Goal: Task Accomplishment & Management: Manage account settings

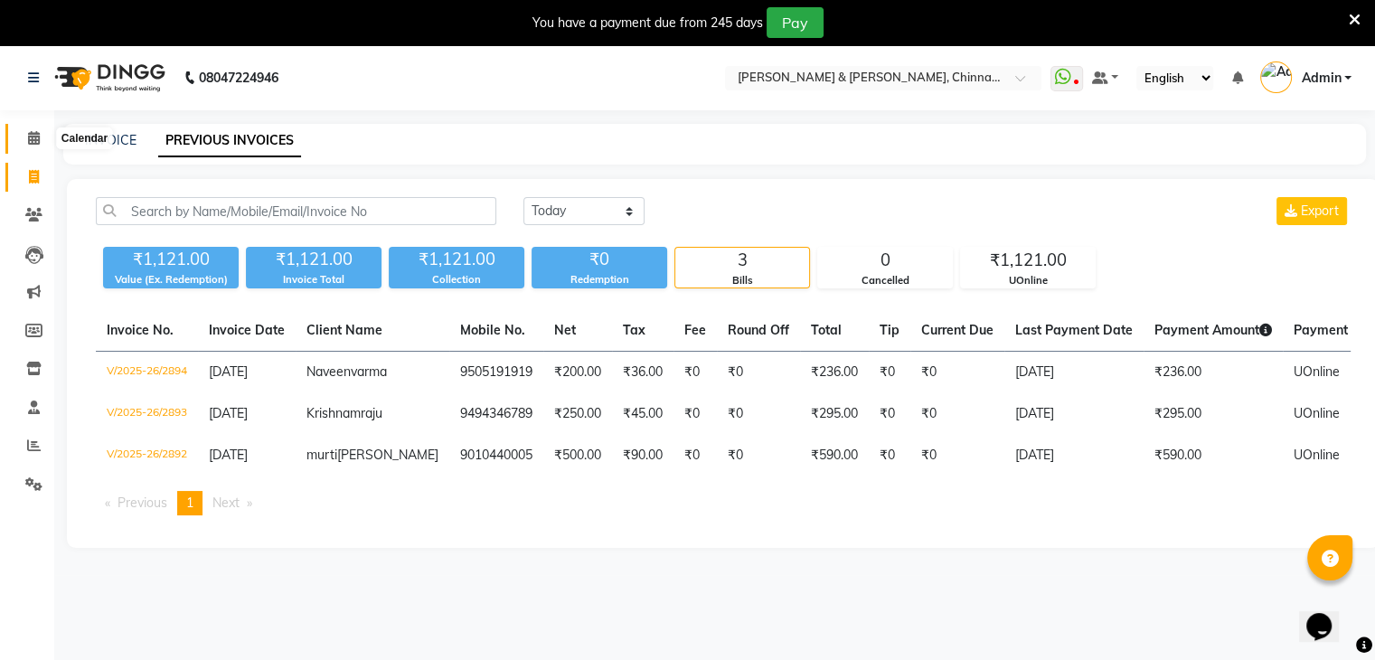
click at [36, 136] on icon at bounding box center [34, 138] width 12 height 14
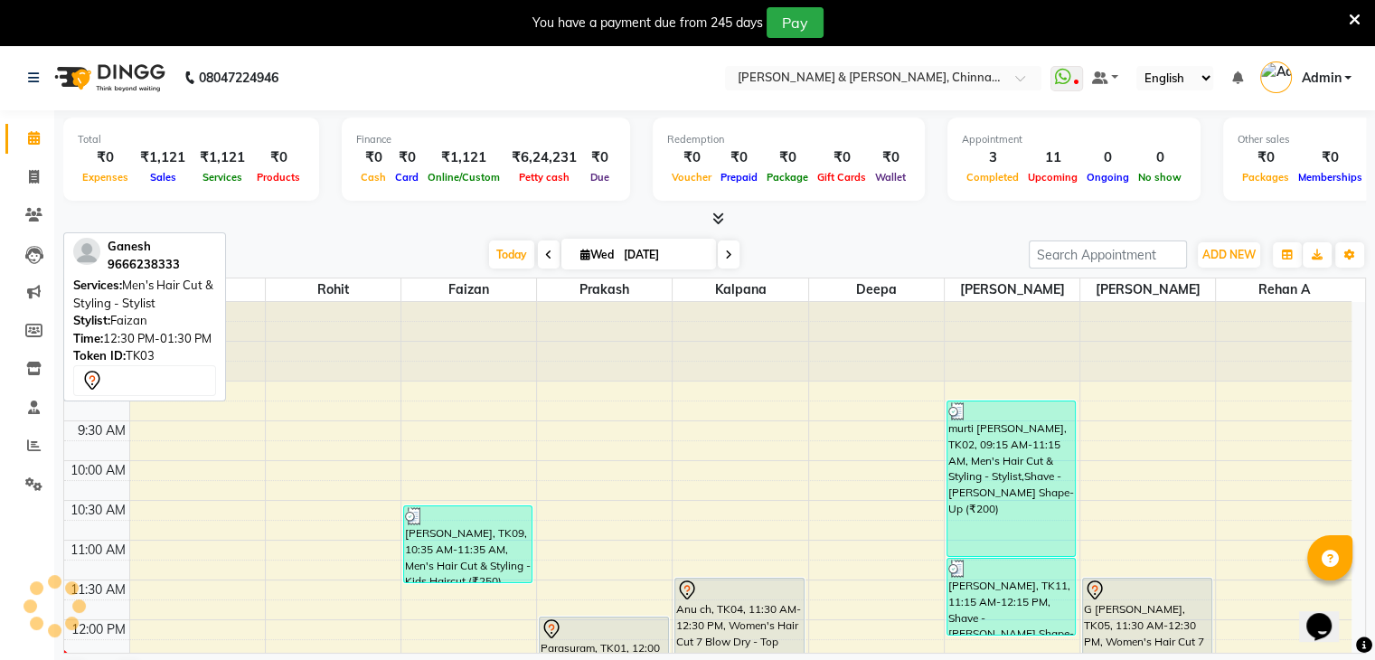
scroll to position [316, 0]
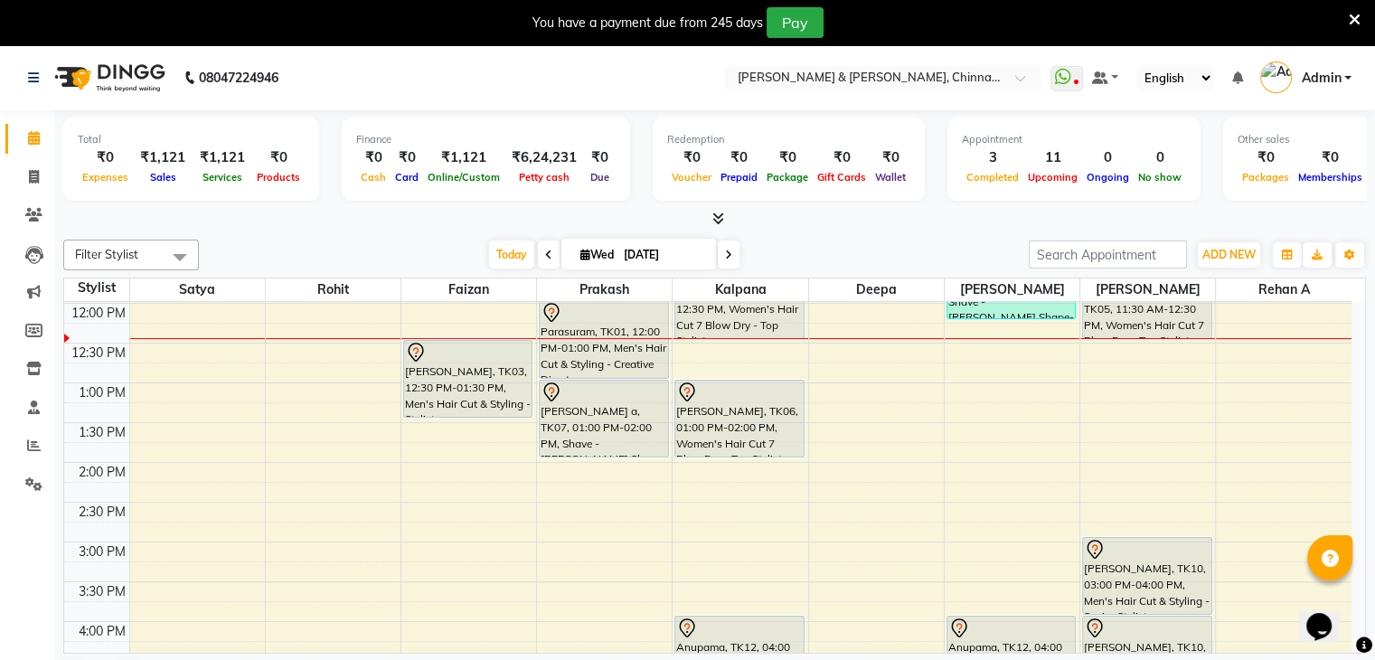
click at [656, 243] on input "[DATE]" at bounding box center [663, 254] width 90 height 27
select select "9"
select select "2025"
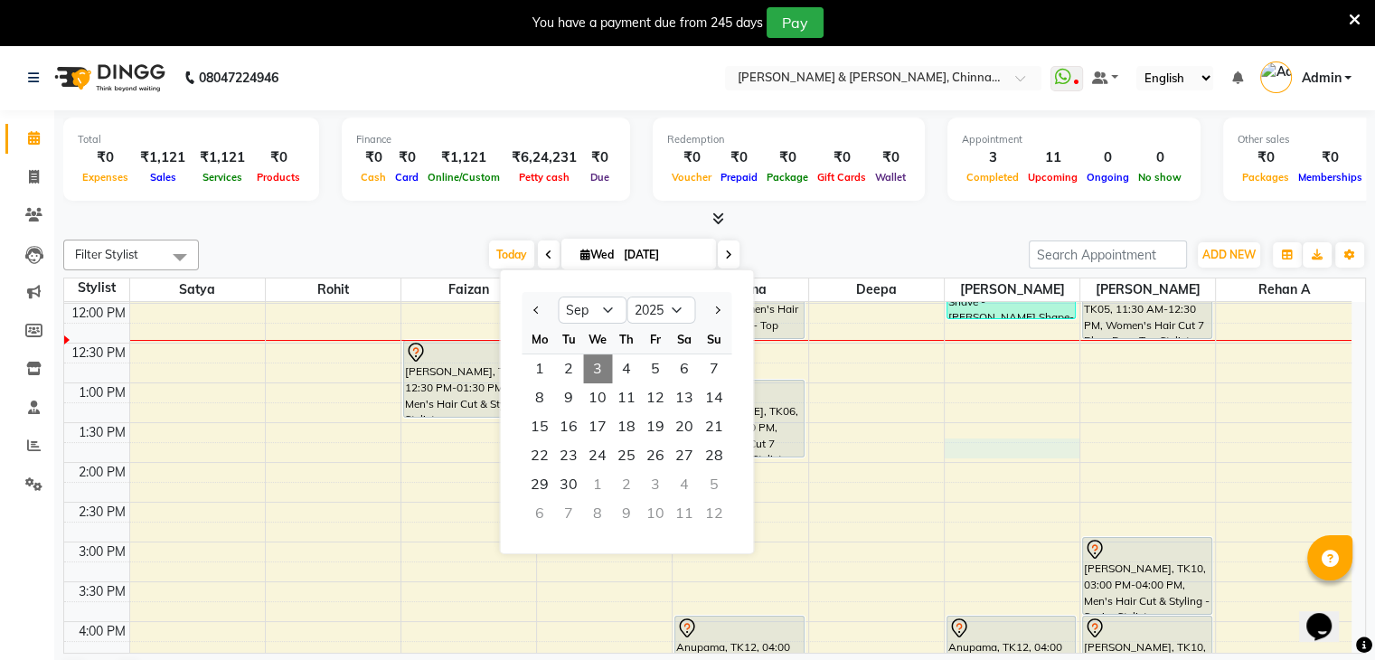
click at [954, 442] on div "8:00 AM 8:30 AM 9:00 AM 9:30 AM 10:00 AM 10:30 AM 11:00 AM 11:30 AM 12:00 PM 12…" at bounding box center [707, 542] width 1287 height 1113
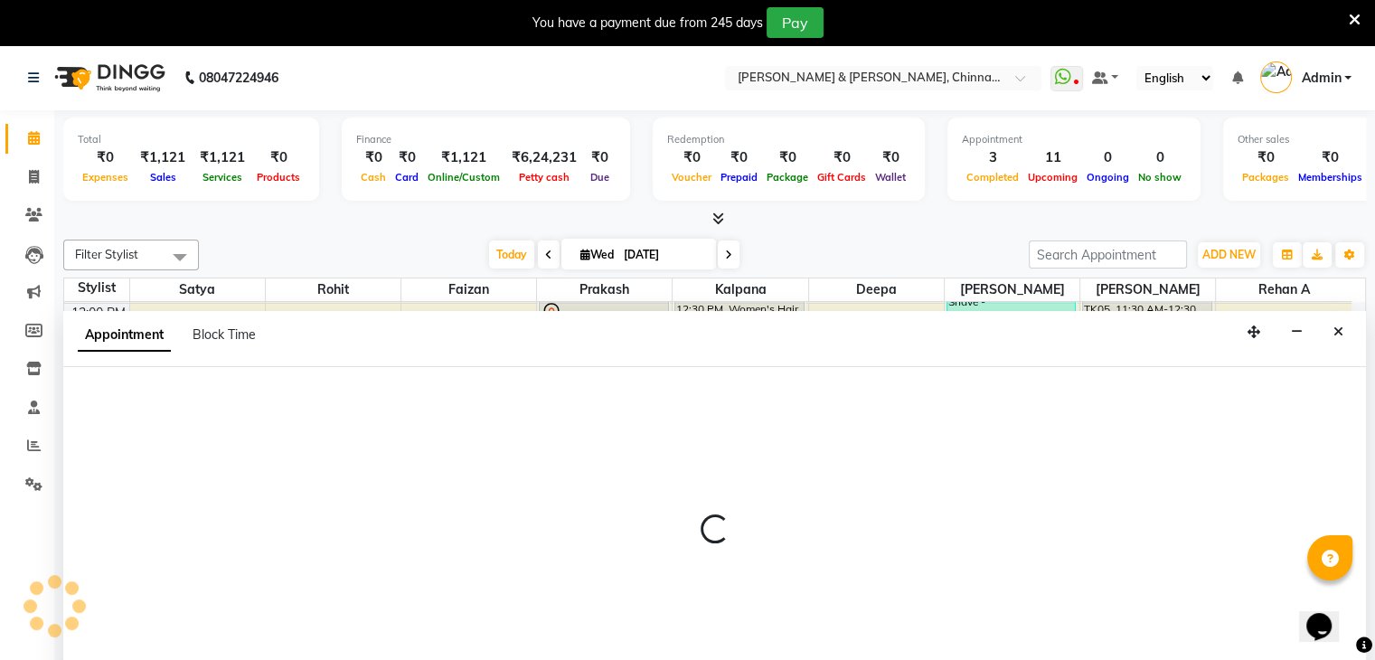
scroll to position [46, 0]
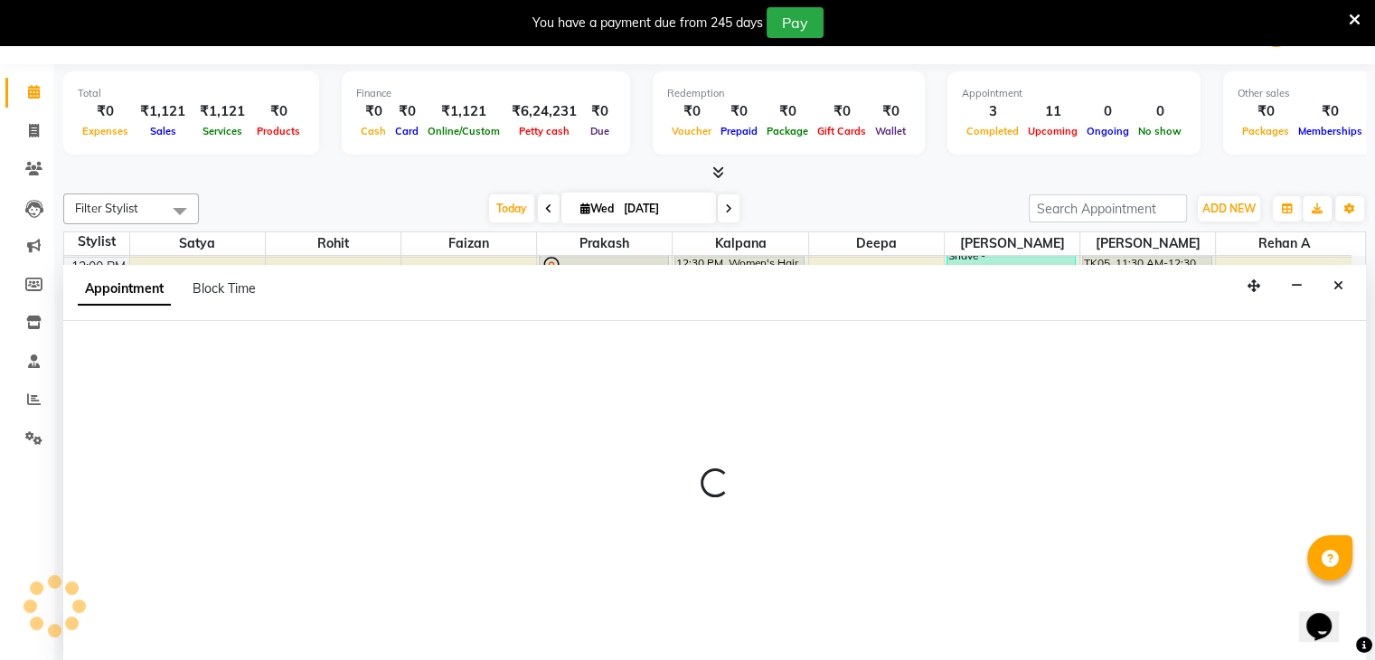
select select "86091"
select select "tentative"
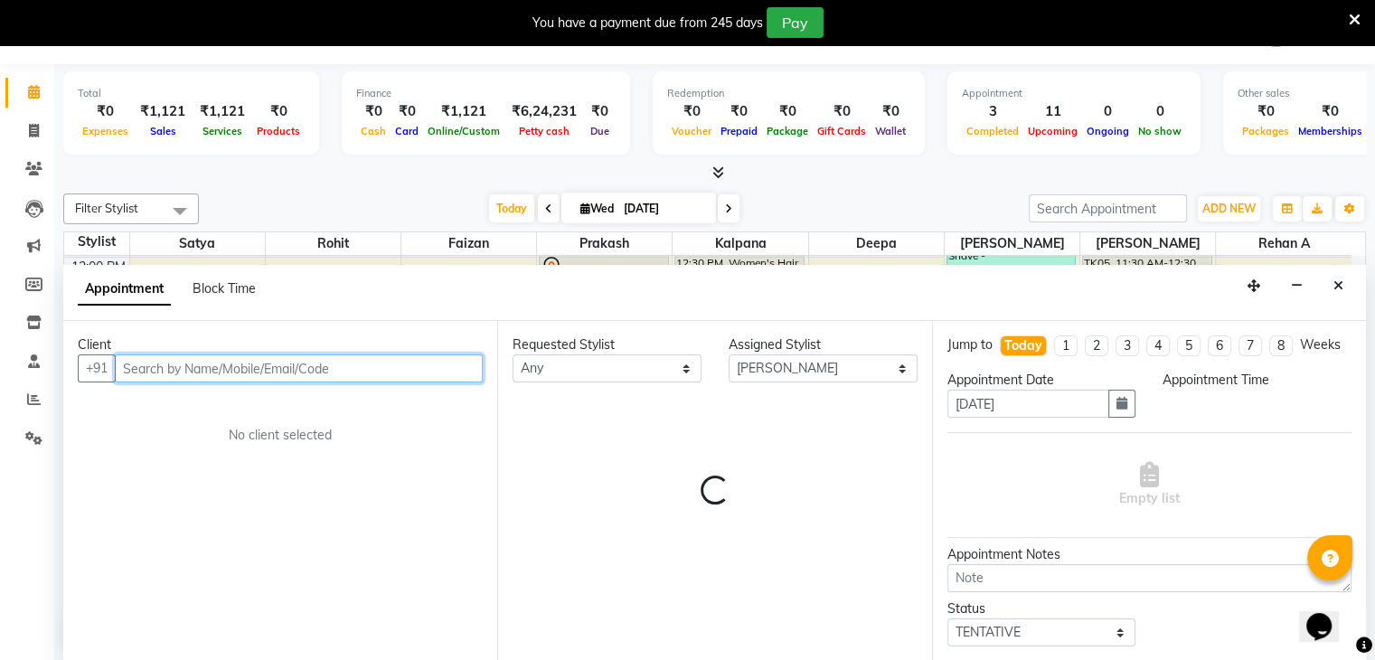
select select "825"
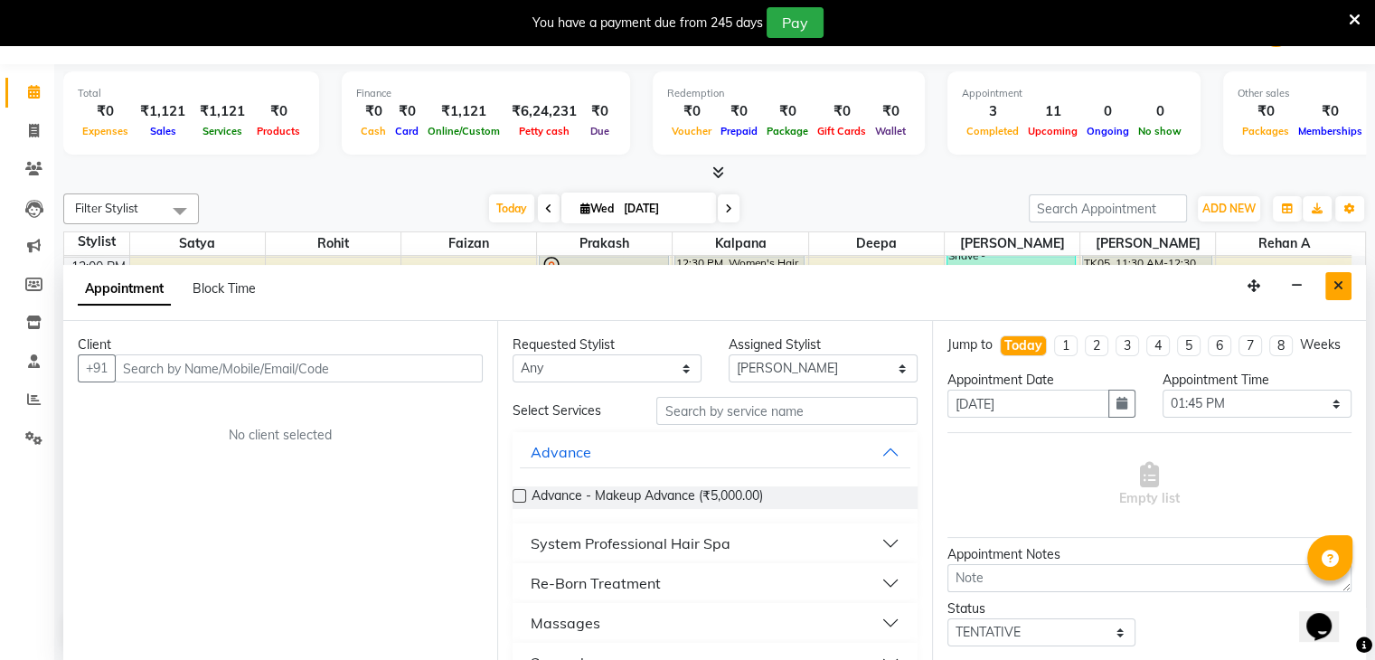
click at [1339, 280] on icon "Close" at bounding box center [1338, 285] width 10 height 13
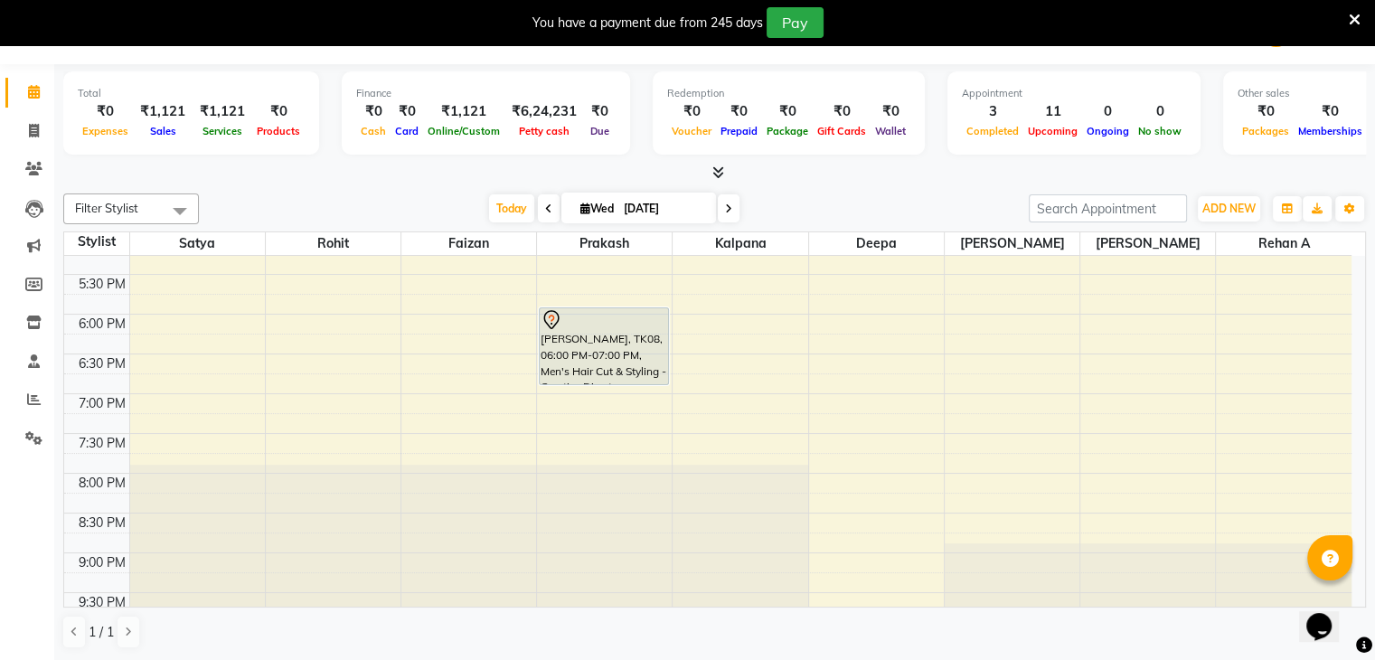
scroll to position [738, 0]
click at [421, 391] on div "8:00 AM 8:30 AM 9:00 AM 9:30 AM 10:00 AM 10:30 AM 11:00 AM 11:30 AM 12:00 PM 12…" at bounding box center [707, 74] width 1287 height 1113
select select "65078"
select select "1140"
select select "tentative"
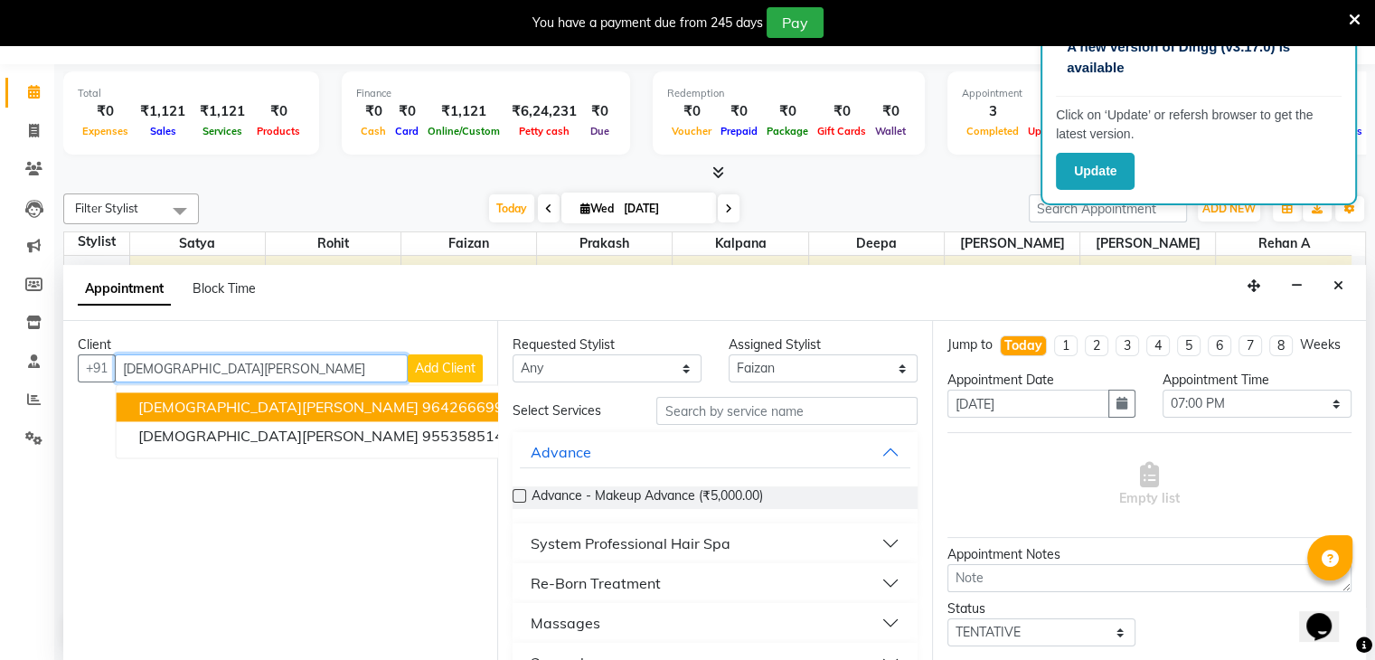
click at [422, 409] on ngb-highlight "9642666999" at bounding box center [467, 408] width 90 height 18
type input "9642666999"
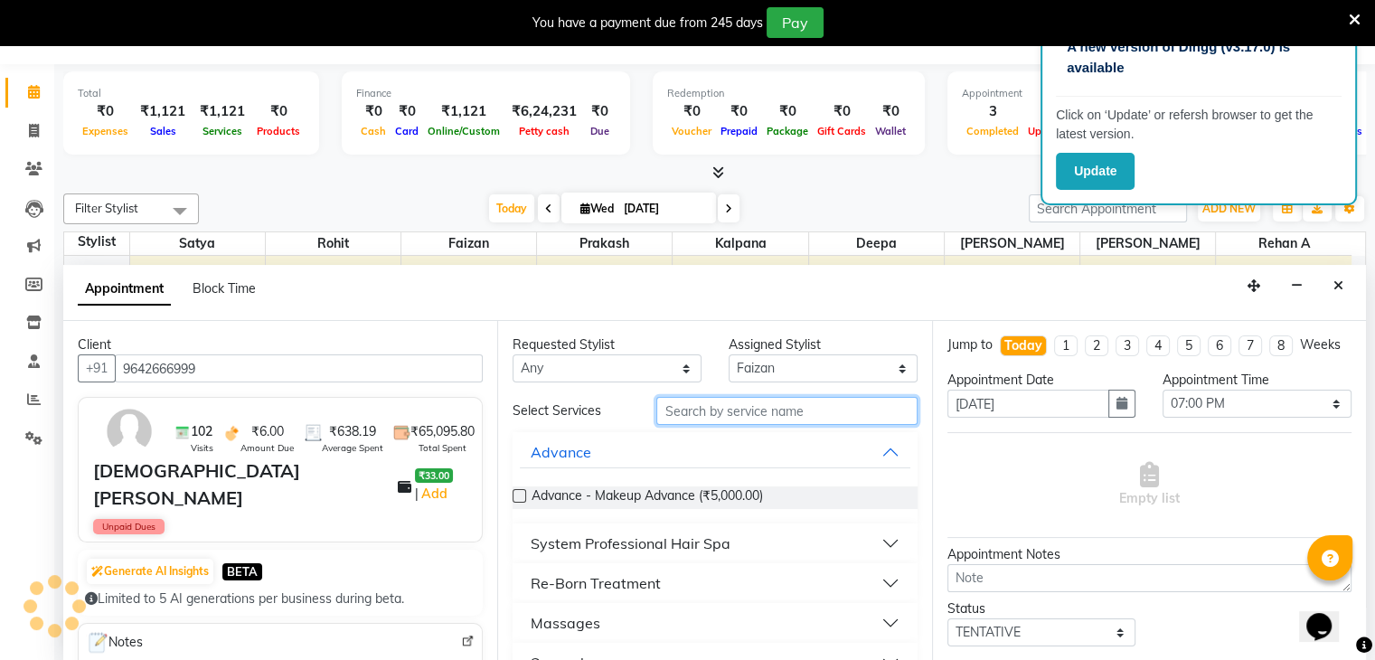
click at [732, 406] on input "text" at bounding box center [786, 411] width 260 height 28
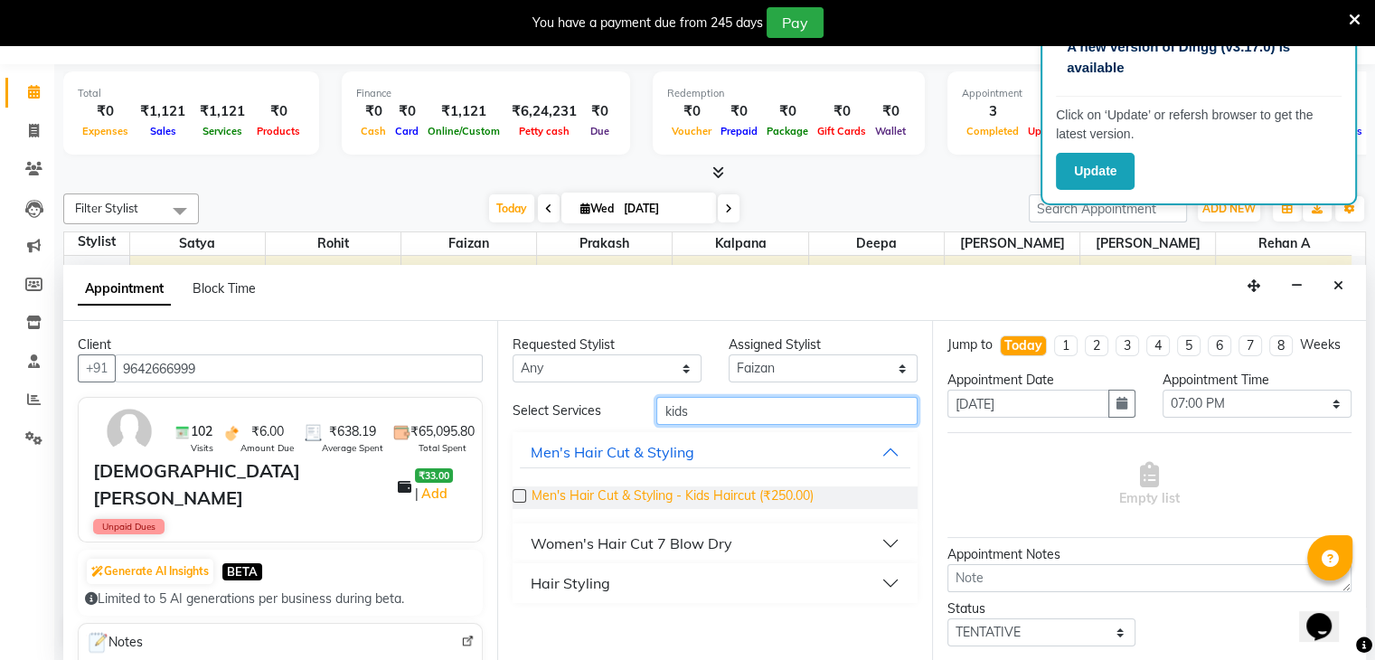
type input "kids"
click at [568, 496] on span "Men's Hair Cut & Styling - Kids Haircut (₹250.00)" at bounding box center [673, 497] width 282 height 23
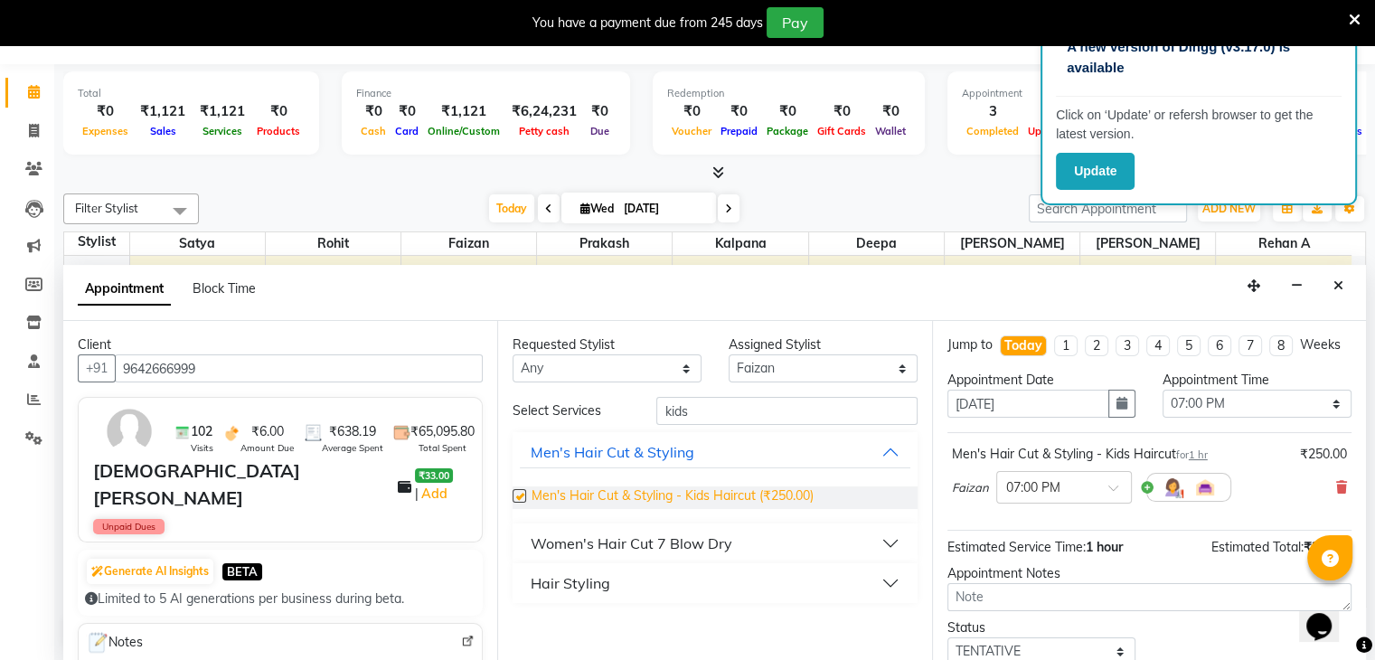
checkbox input "false"
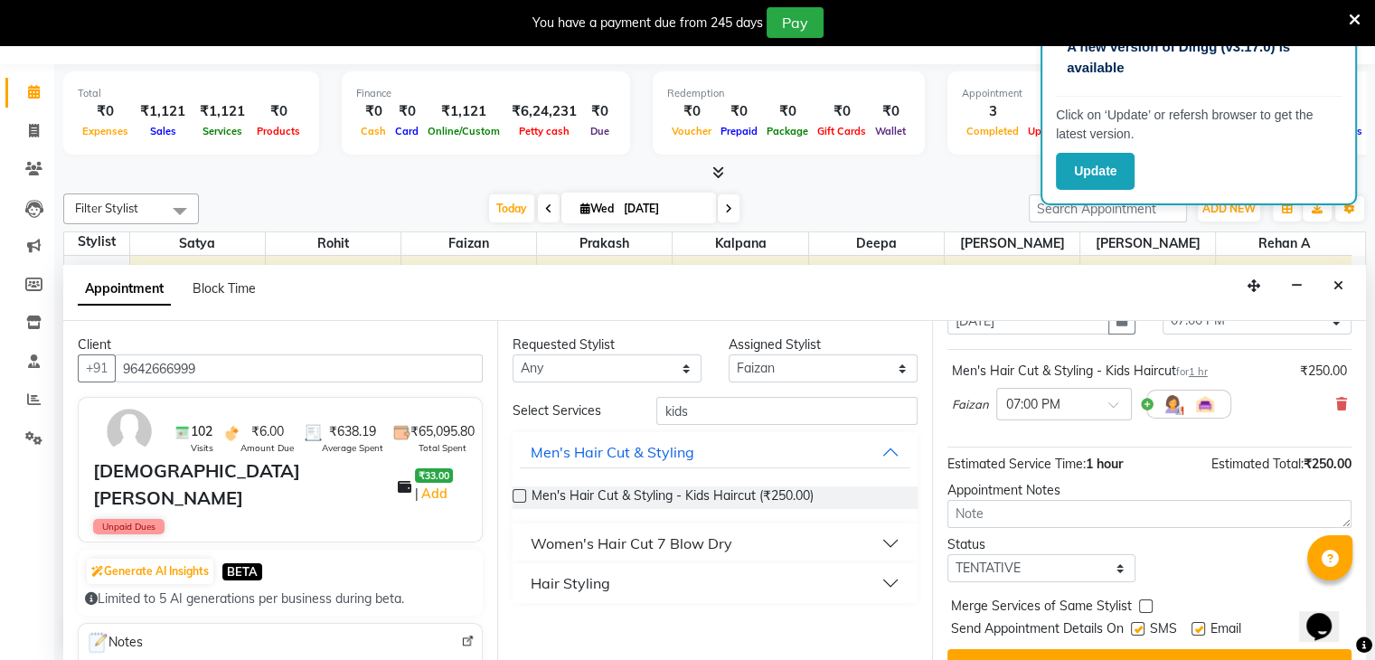
scroll to position [90, 0]
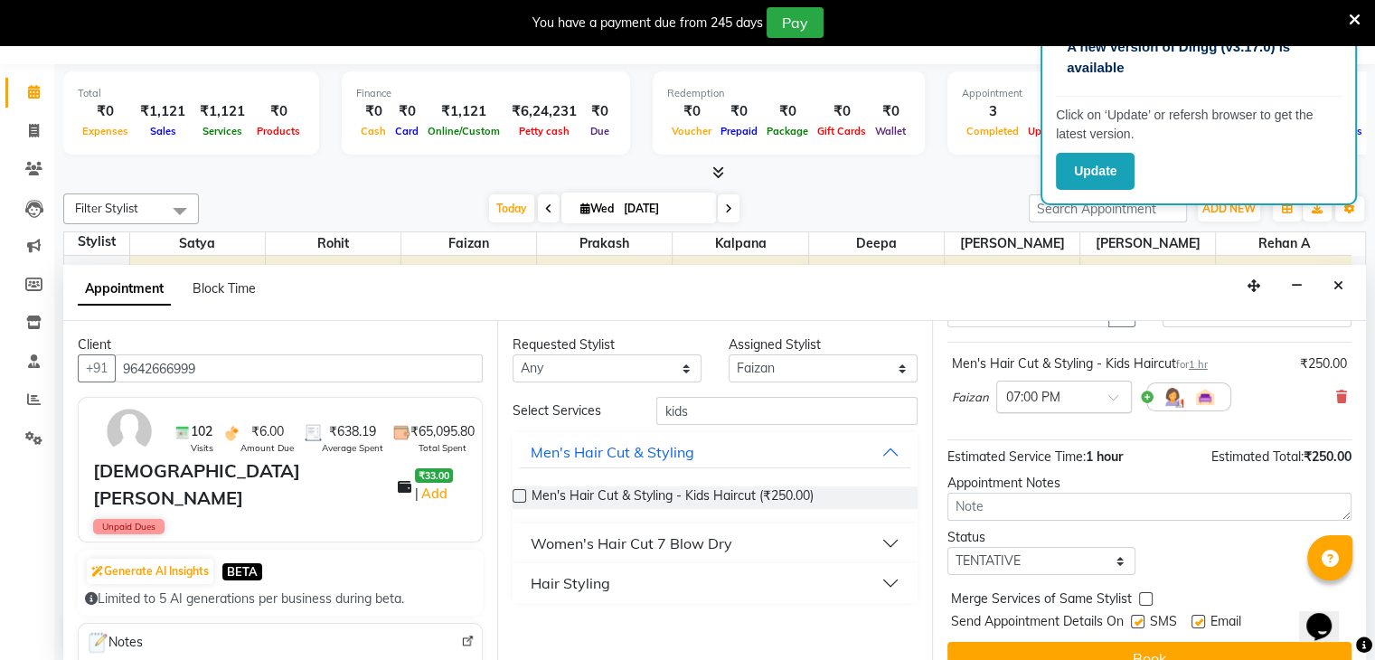
click at [1110, 412] on span at bounding box center [1119, 402] width 23 height 19
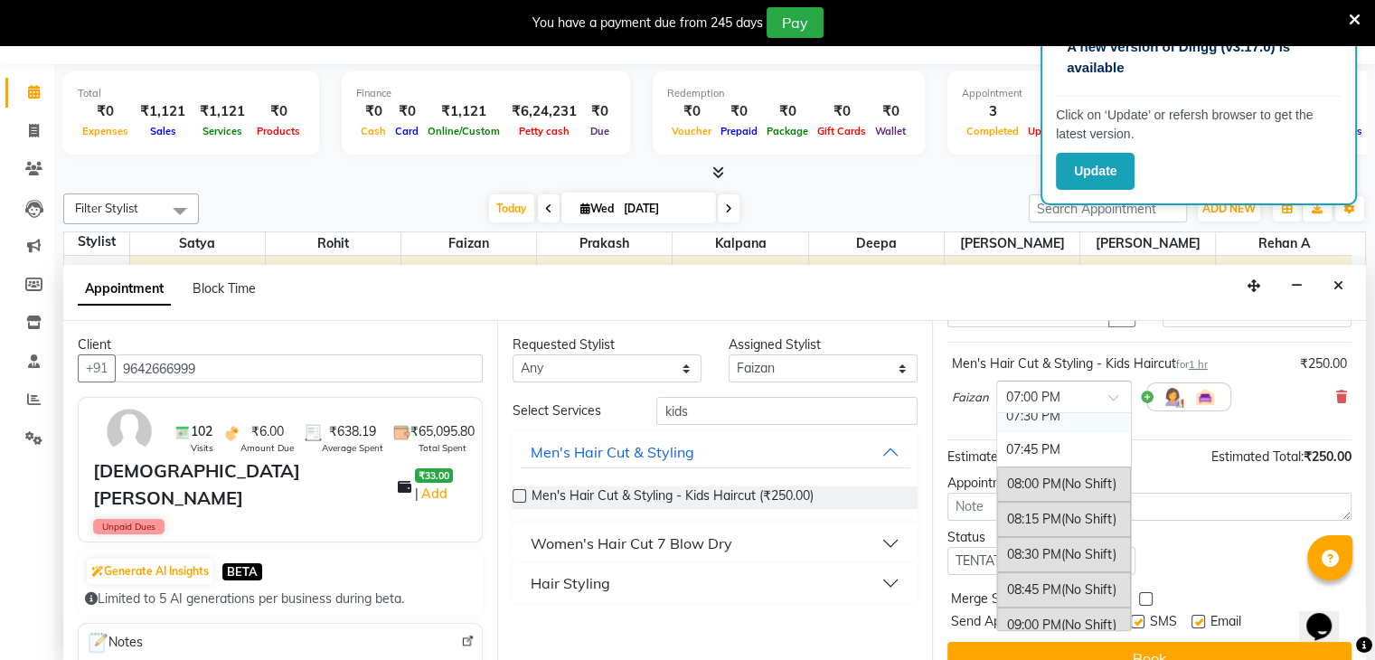
scroll to position [1442, 0]
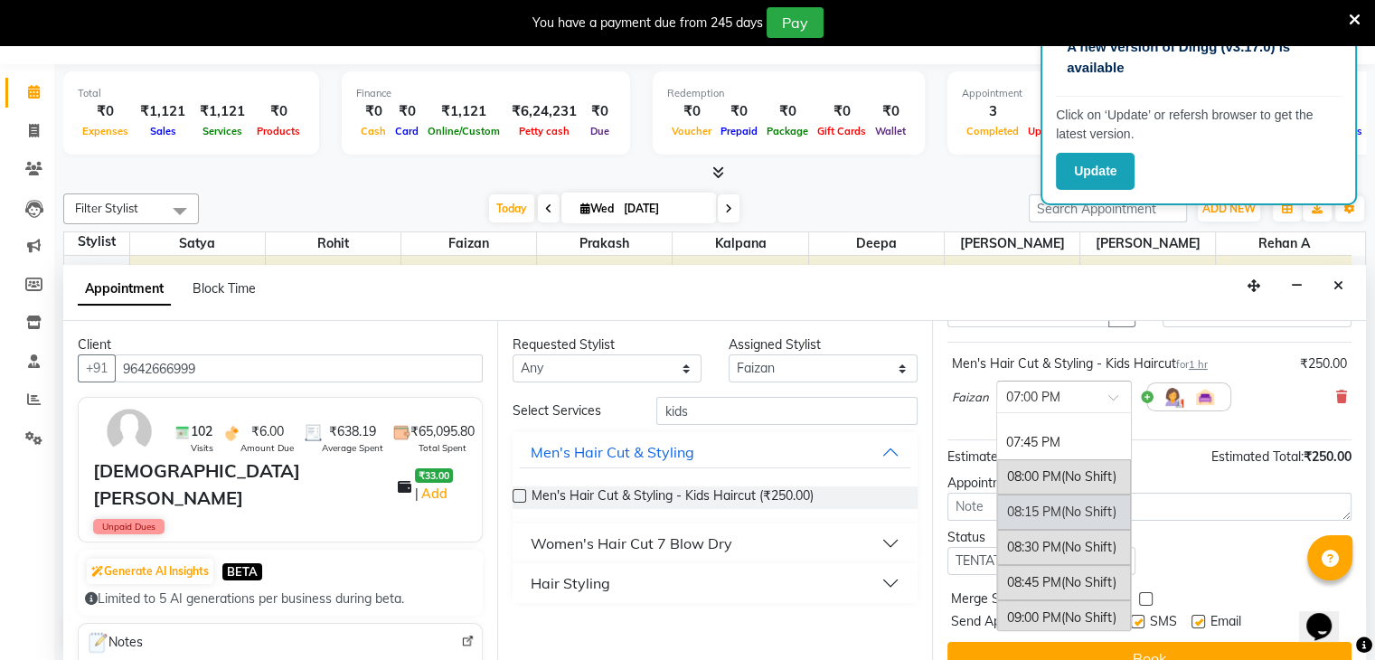
click at [1068, 520] on span "(No Shift)" at bounding box center [1088, 512] width 55 height 16
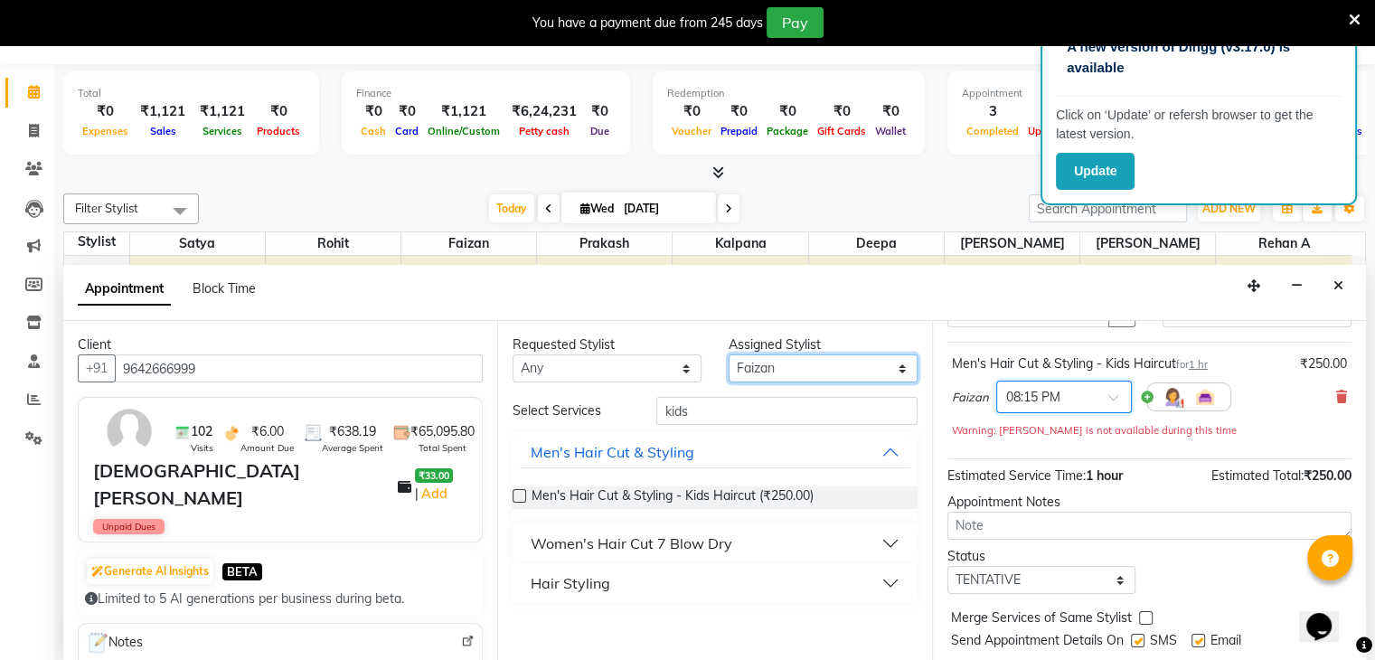
click at [754, 368] on select "Select Deepa Faizan Kalpana Prakash Rehan A Rohit Salim Satya Sohail" at bounding box center [823, 368] width 189 height 28
select select "65146"
click at [729, 354] on select "Select Deepa Faizan Kalpana Prakash Rehan A Rohit Salim Satya Sohail" at bounding box center [823, 368] width 189 height 28
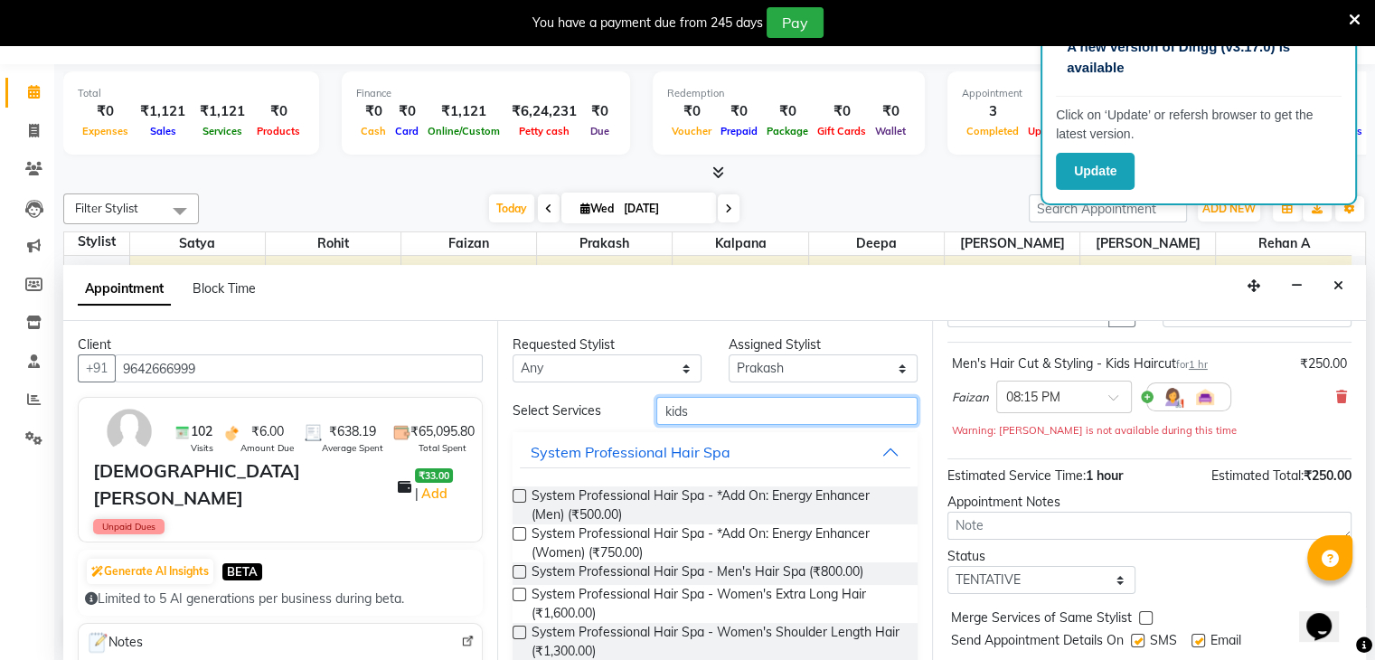
click at [706, 411] on input "kids" at bounding box center [786, 411] width 260 height 28
click at [1336, 403] on icon at bounding box center [1341, 397] width 11 height 13
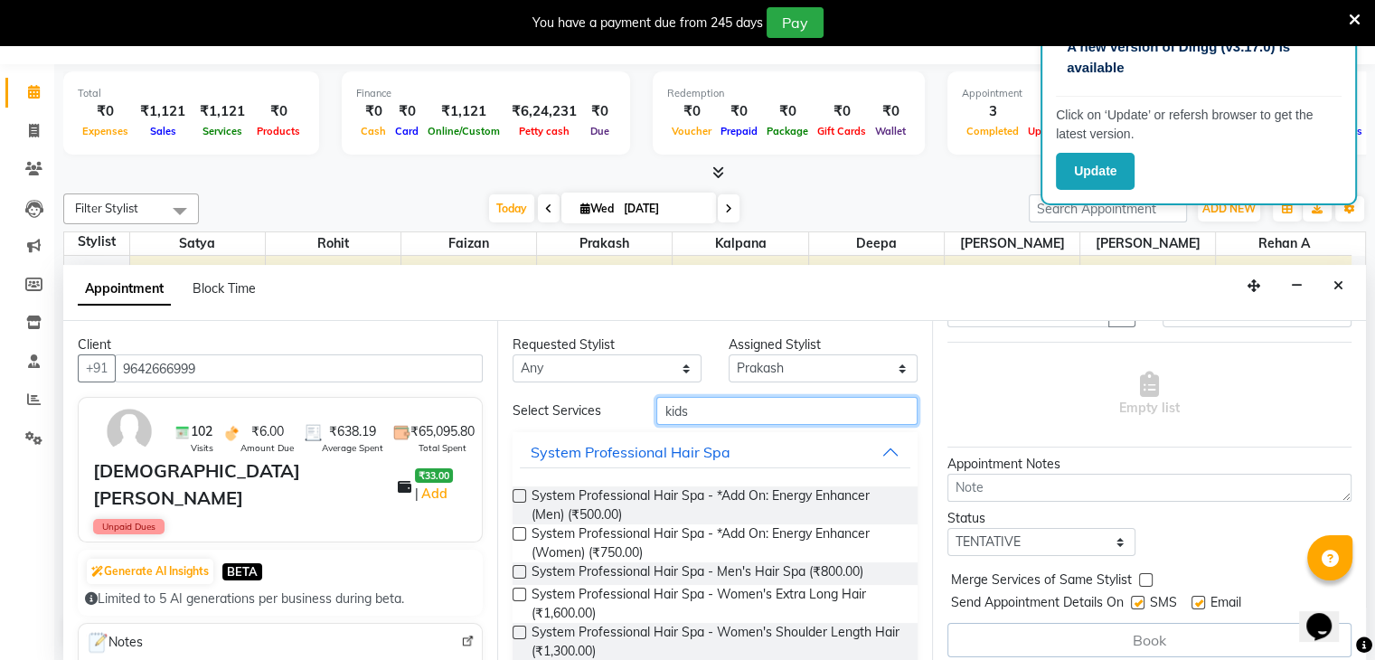
click at [709, 407] on input "kids" at bounding box center [786, 411] width 260 height 28
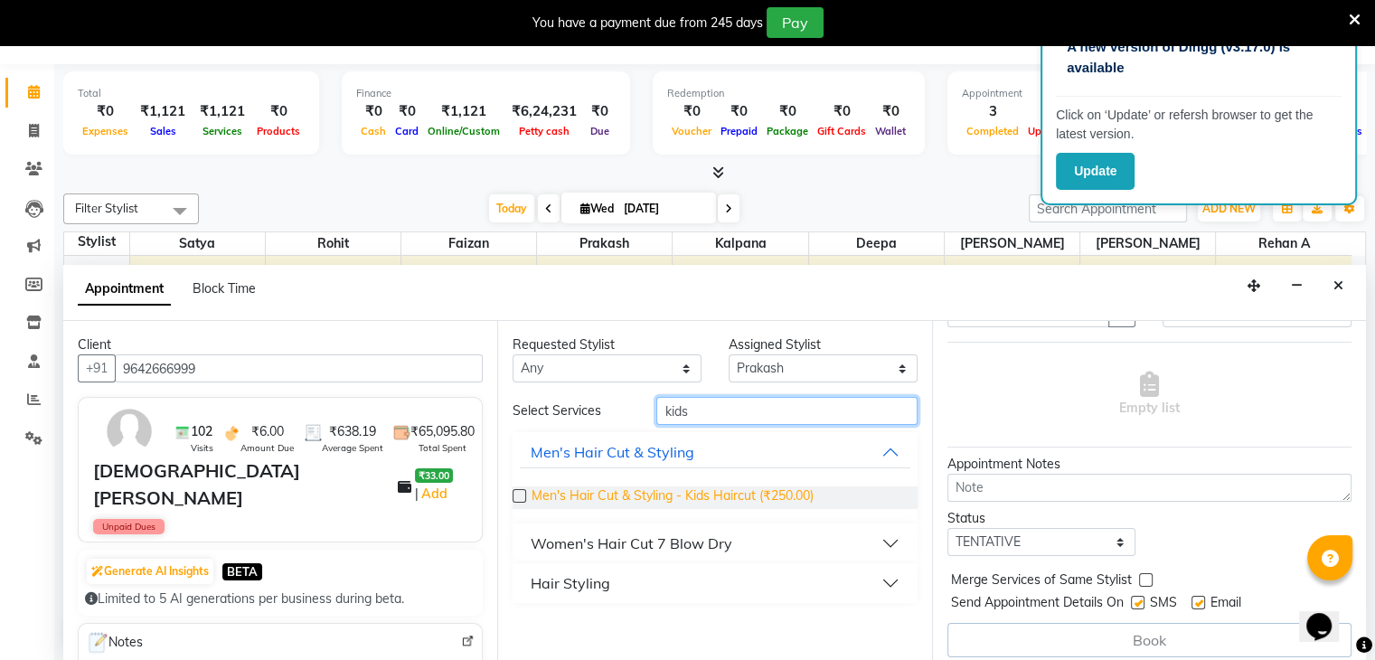
type input "kids"
click at [698, 494] on span "Men's Hair Cut & Styling - Kids Haircut (₹250.00)" at bounding box center [673, 497] width 282 height 23
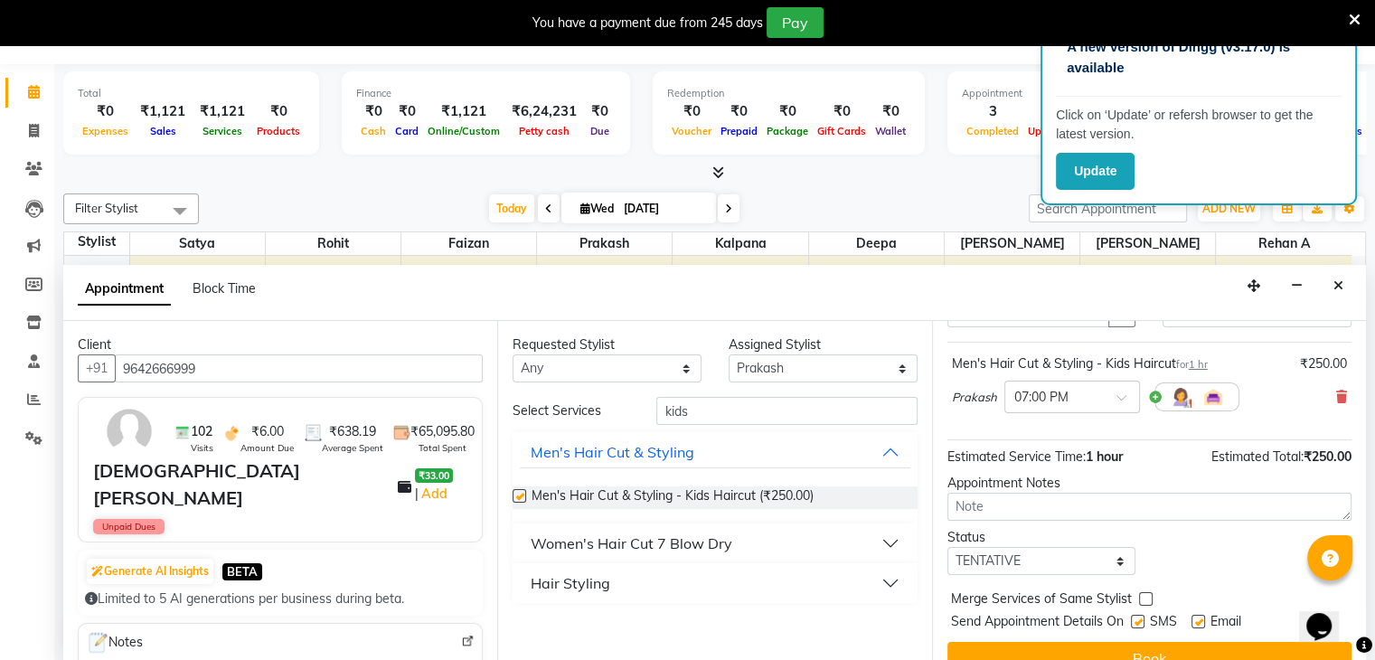
checkbox input "false"
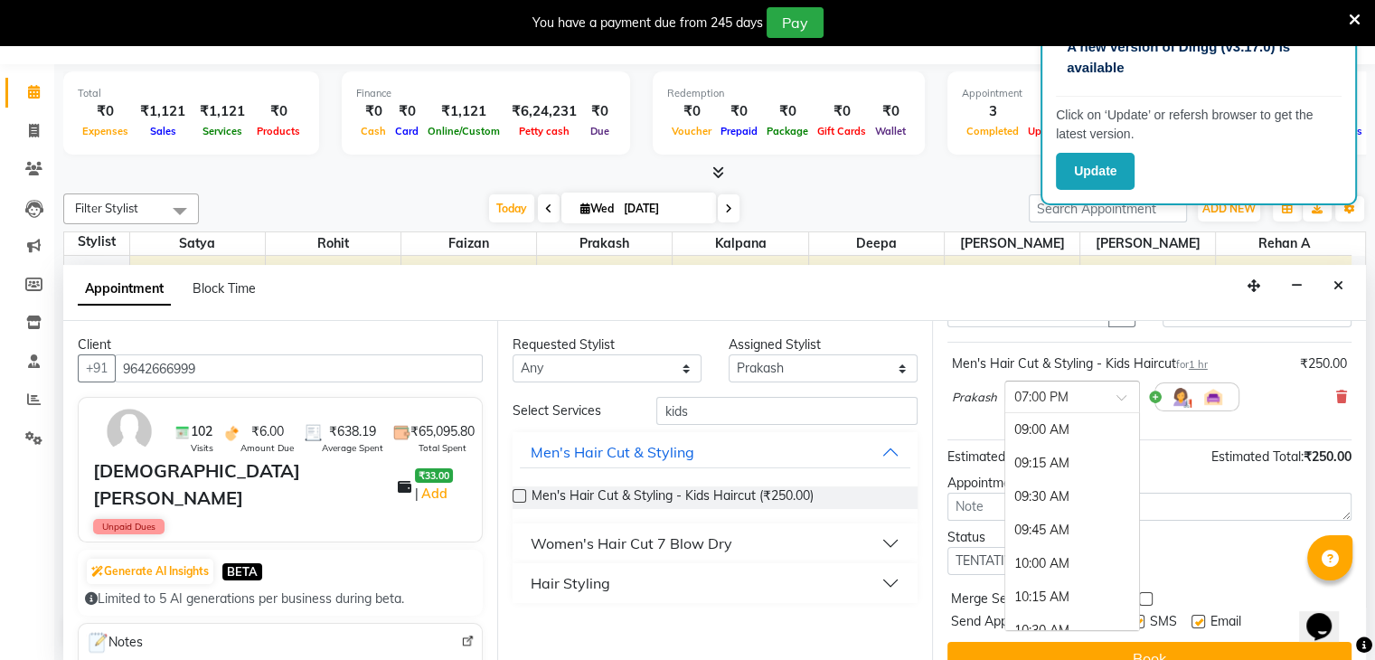
click at [1106, 407] on div "× 07:00 PM" at bounding box center [1058, 397] width 106 height 19
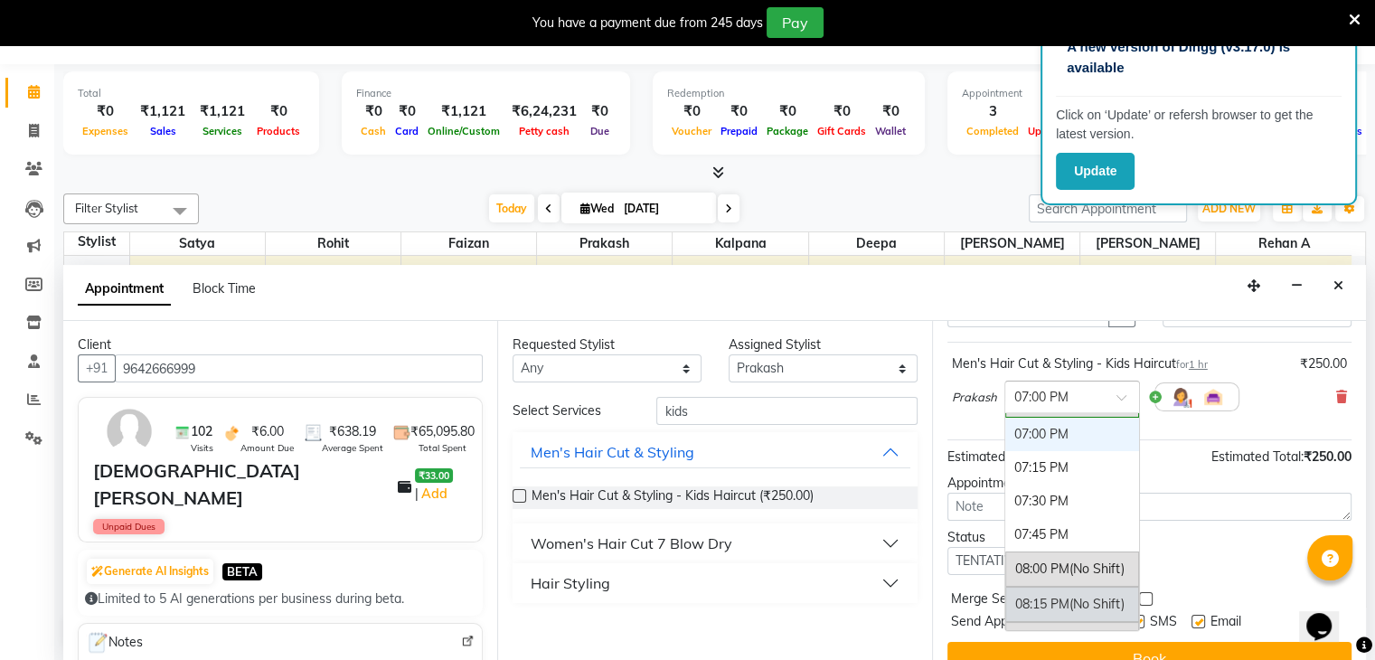
click at [1066, 612] on div "08:15 PM (No Shift)" at bounding box center [1072, 604] width 134 height 35
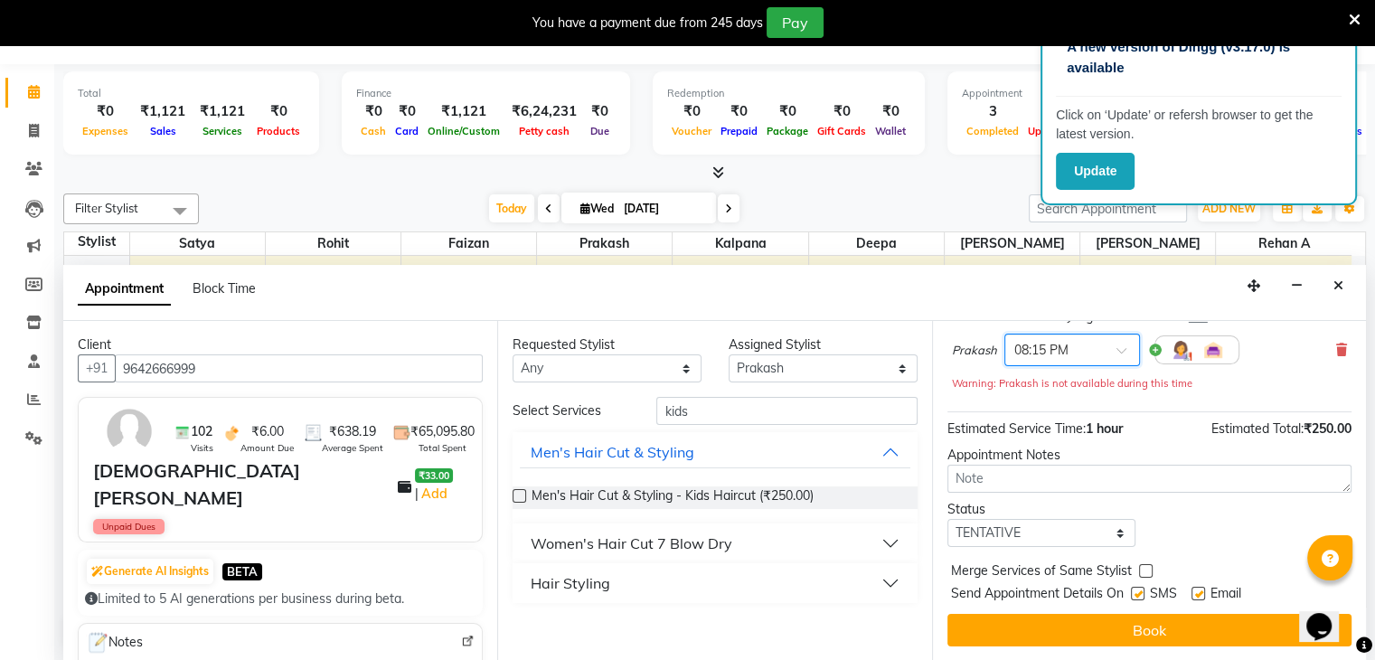
scroll to position [154, 0]
click at [719, 409] on input "kids" at bounding box center [786, 411] width 260 height 28
type input "k"
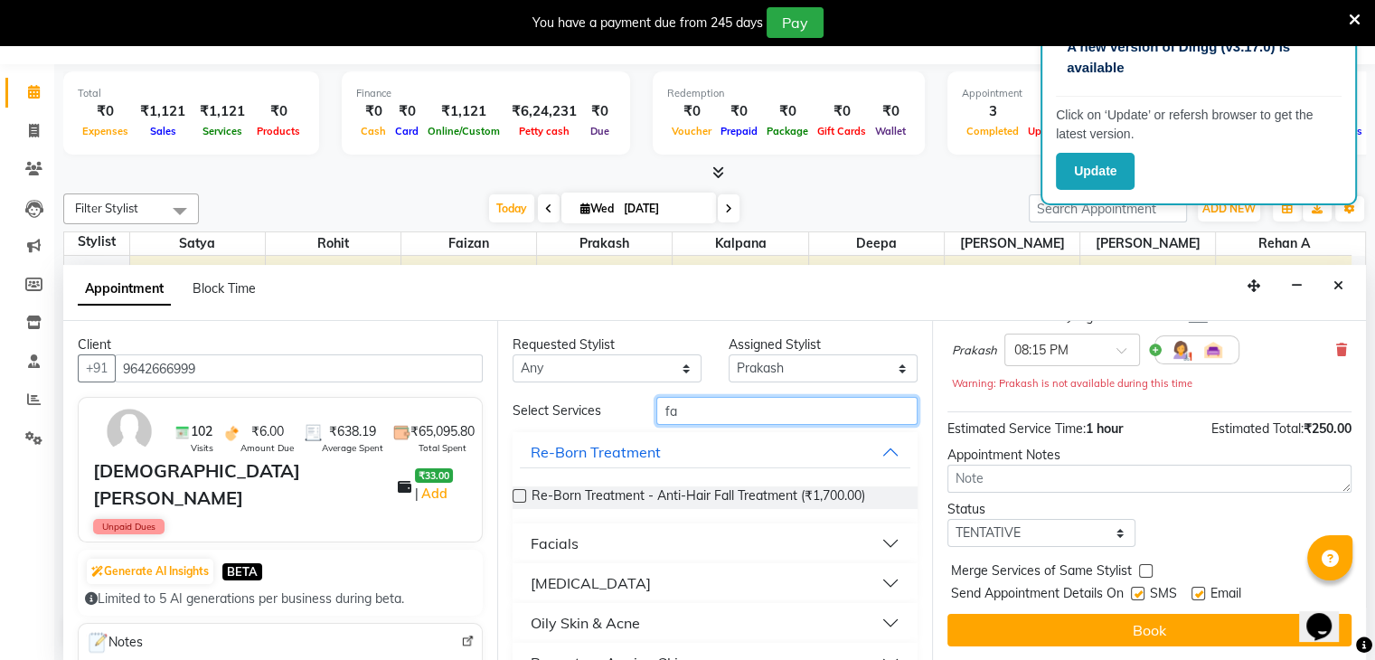
type input "f"
type input "beard"
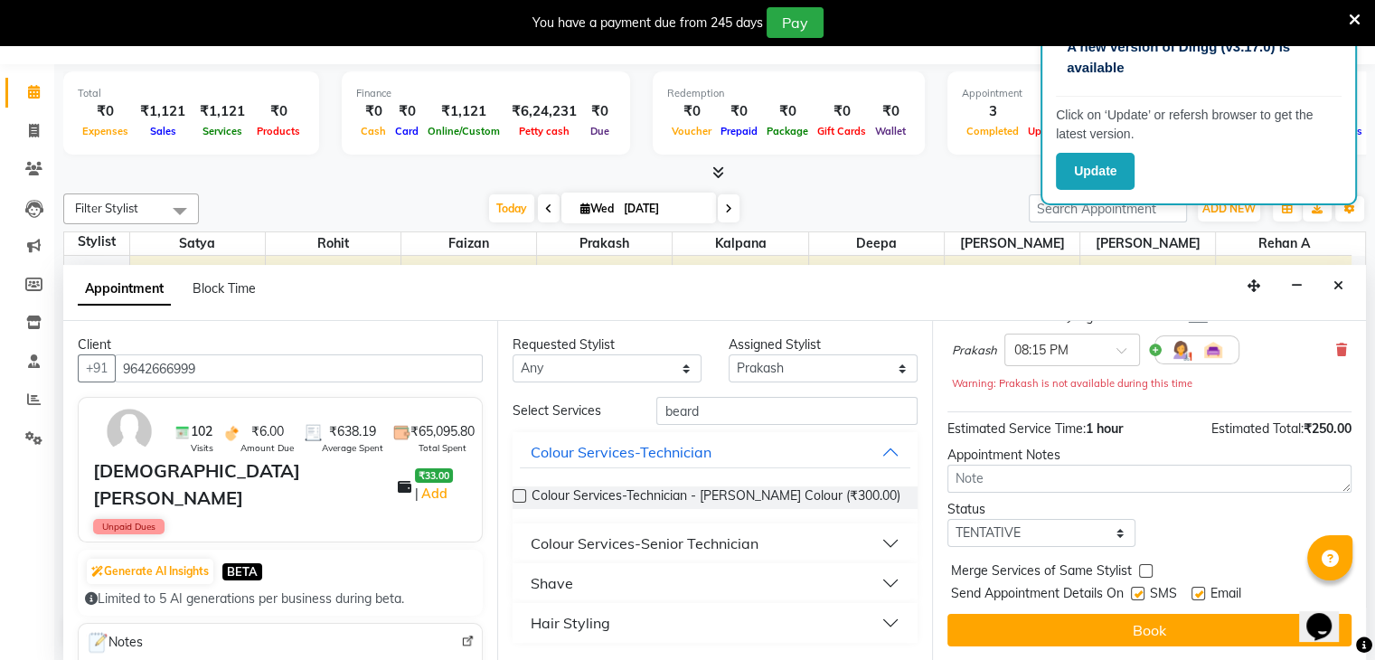
click at [591, 584] on button "Shave" at bounding box center [715, 583] width 390 height 33
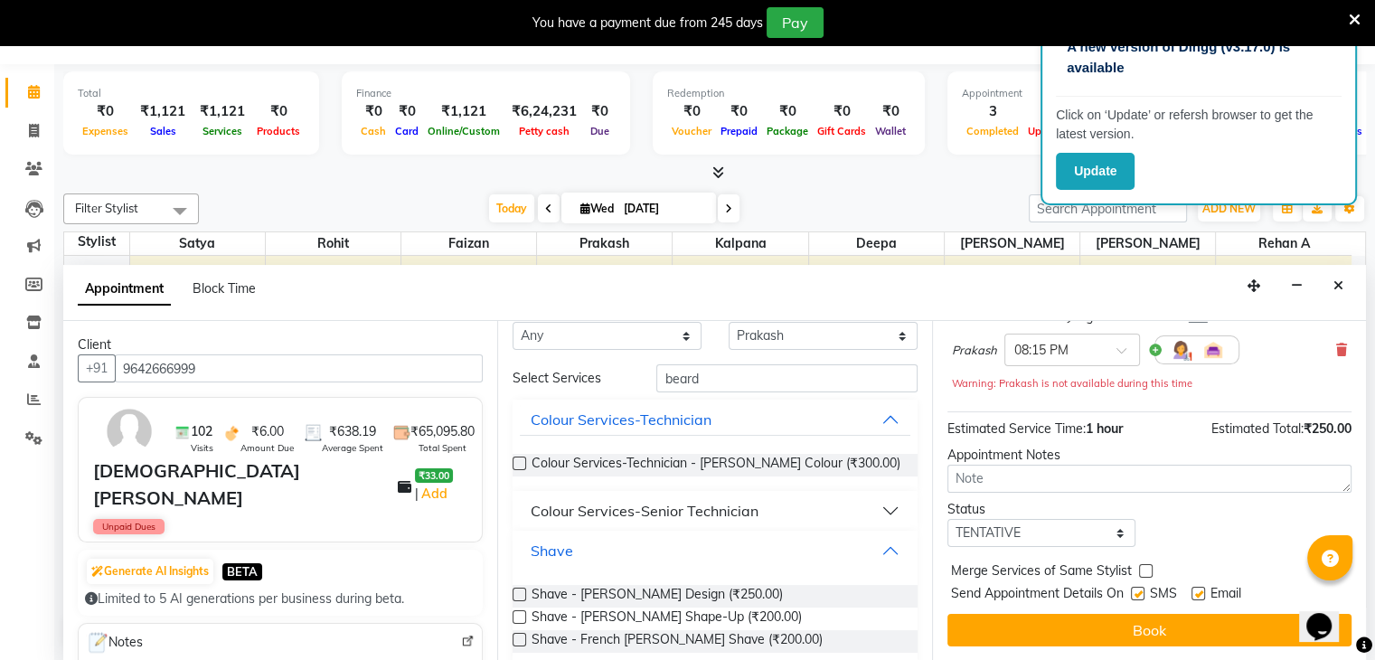
scroll to position [90, 0]
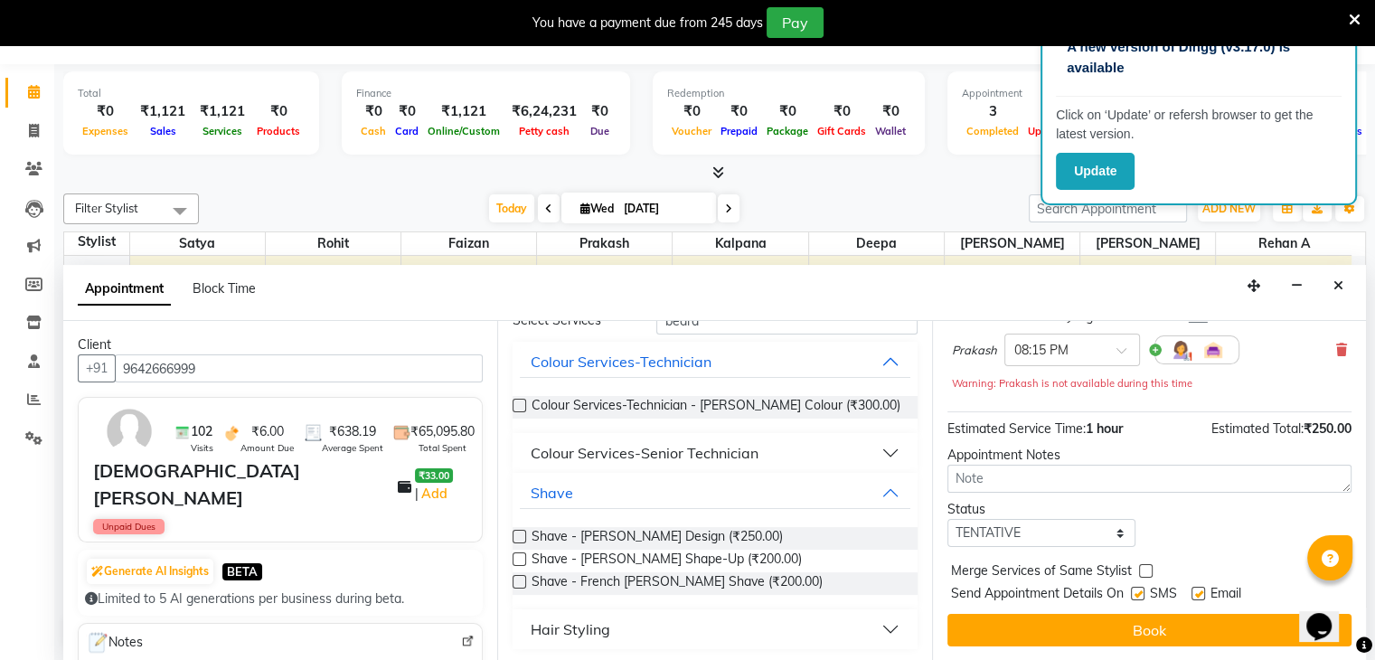
click at [522, 559] on label at bounding box center [520, 559] width 14 height 14
click at [522, 559] on input "checkbox" at bounding box center [519, 561] width 12 height 12
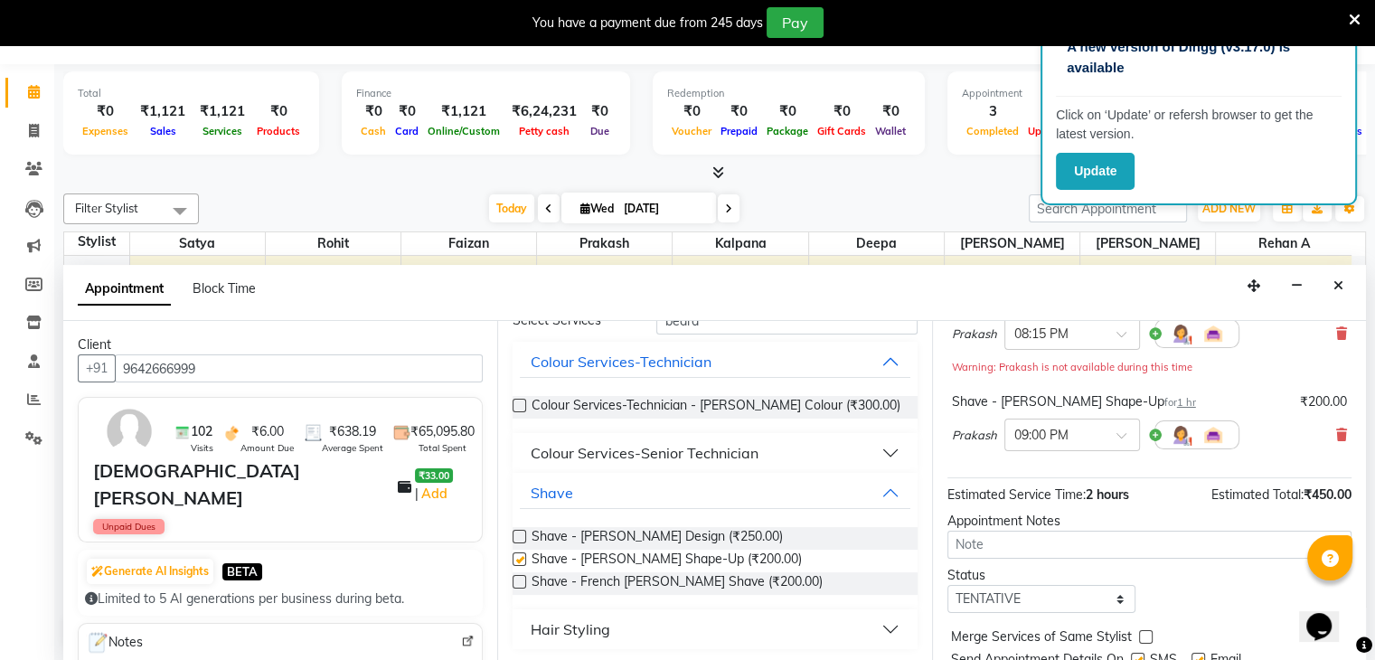
checkbox input "false"
click at [1336, 441] on icon at bounding box center [1341, 434] width 11 height 13
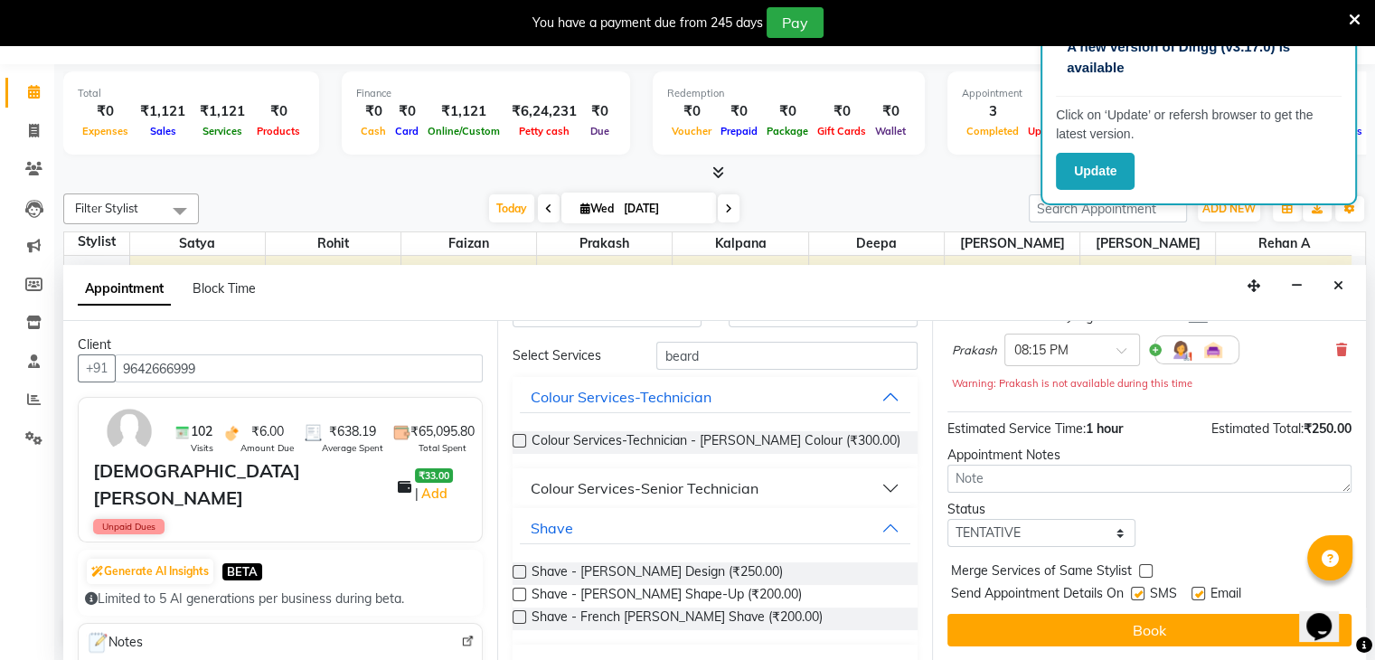
scroll to position [0, 0]
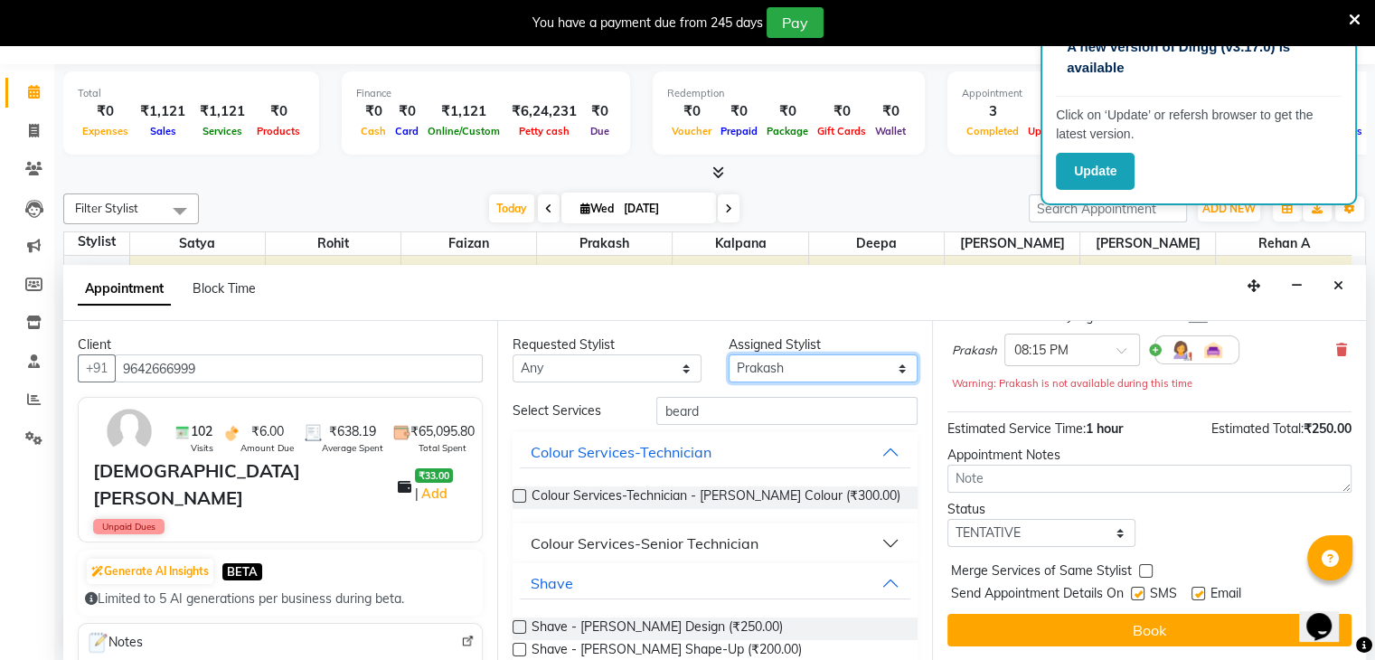
click at [762, 369] on select "Select Deepa Faizan Kalpana Prakash Rehan A Rohit Salim Satya Sohail" at bounding box center [823, 368] width 189 height 28
select select "65078"
click at [729, 354] on select "Select Deepa Faizan Kalpana Prakash Rehan A Rohit Salim Satya Sohail" at bounding box center [823, 368] width 189 height 28
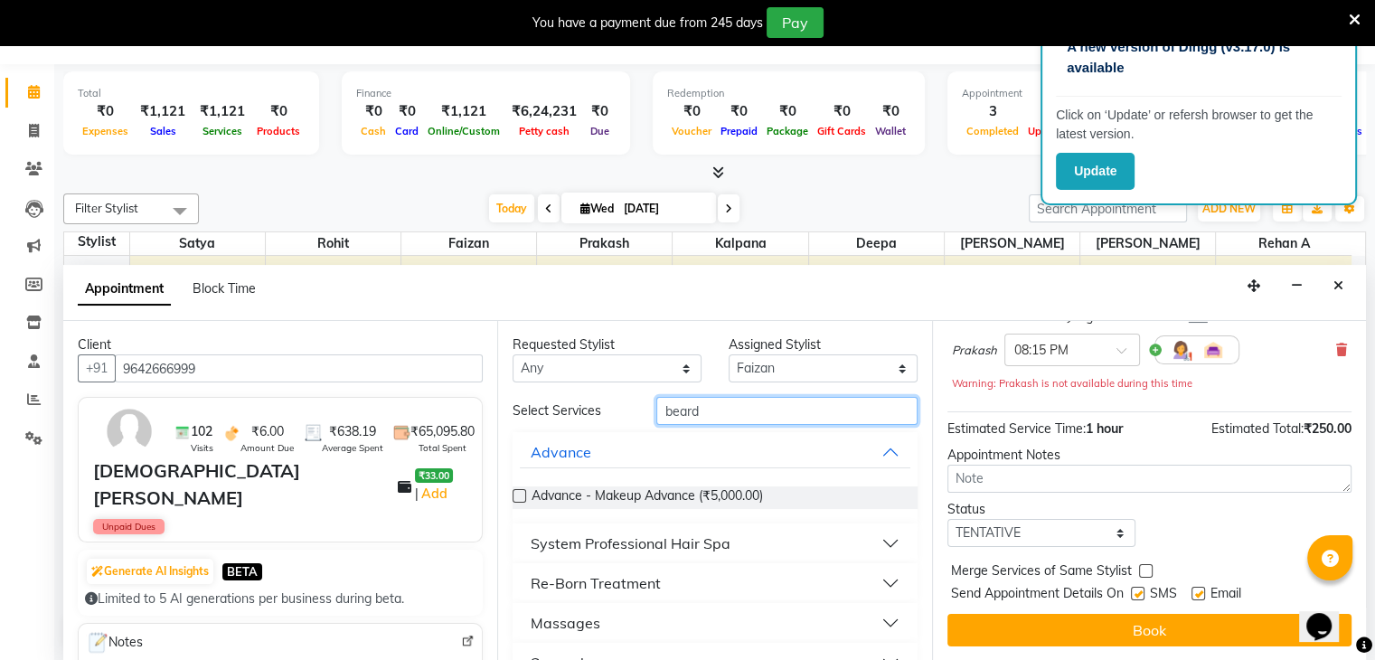
click at [758, 409] on input "beard" at bounding box center [786, 411] width 260 height 28
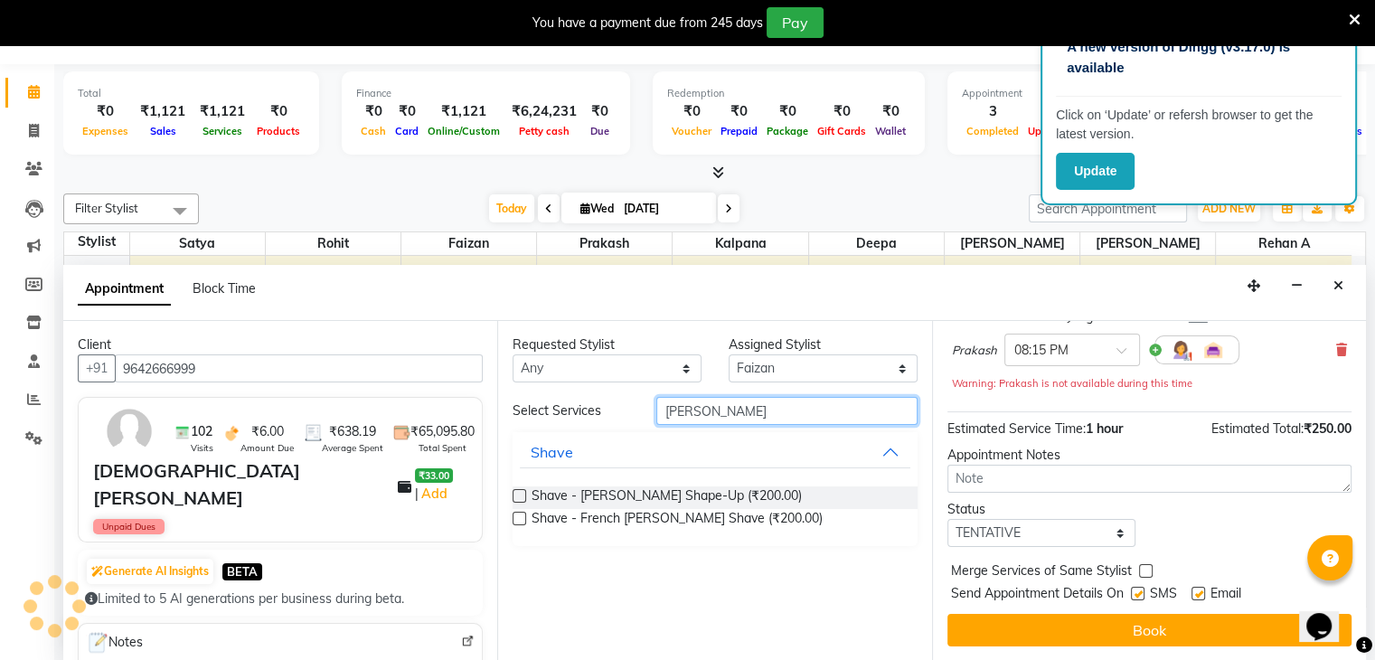
type input "beard sh"
click at [522, 495] on label at bounding box center [520, 496] width 14 height 14
click at [522, 495] on input "checkbox" at bounding box center [519, 498] width 12 height 12
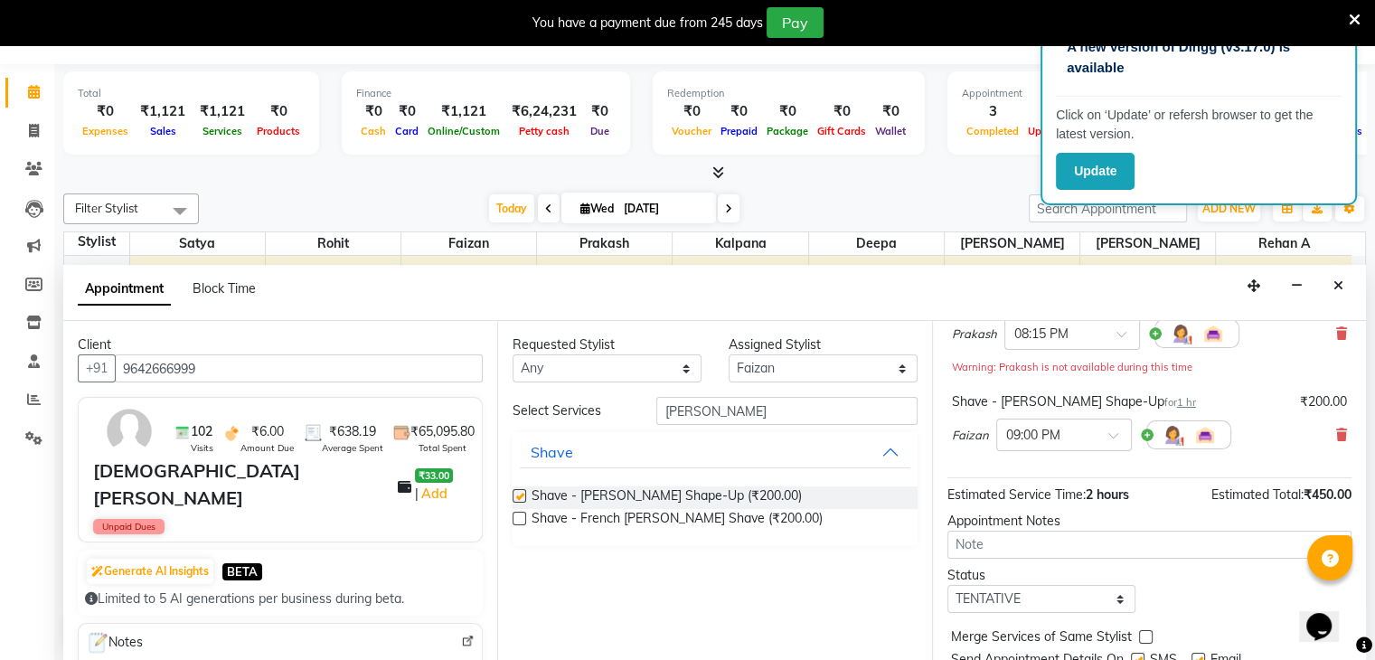
checkbox input "false"
click at [1106, 443] on div at bounding box center [1064, 433] width 134 height 19
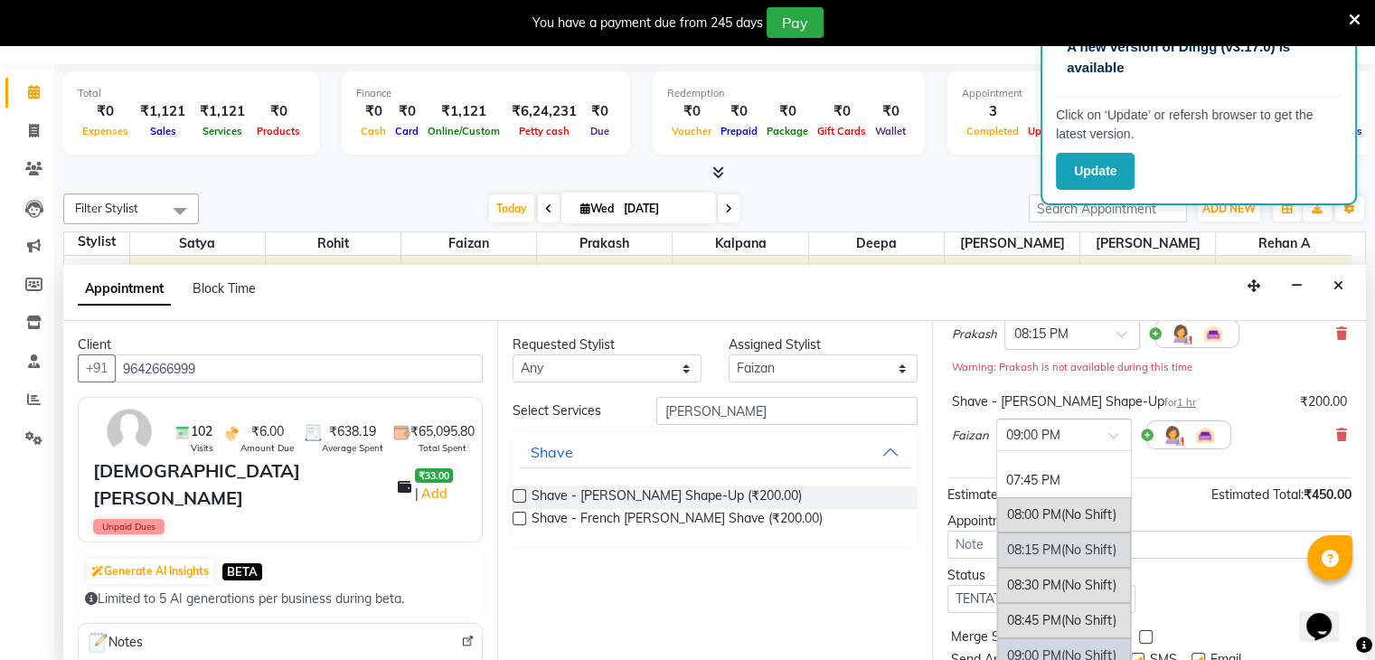
click at [1068, 558] on span "(No Shift)" at bounding box center [1088, 549] width 55 height 16
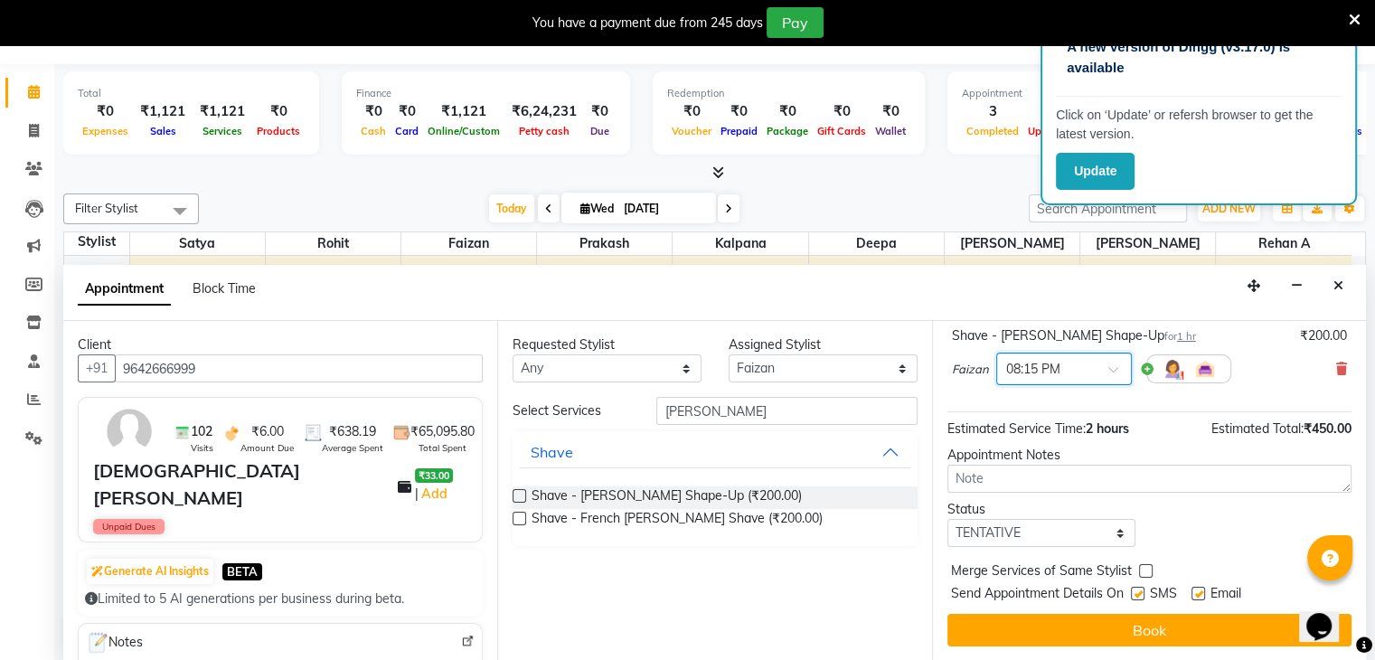
scroll to position [255, 0]
click at [1135, 628] on button "Book" at bounding box center [1149, 630] width 404 height 33
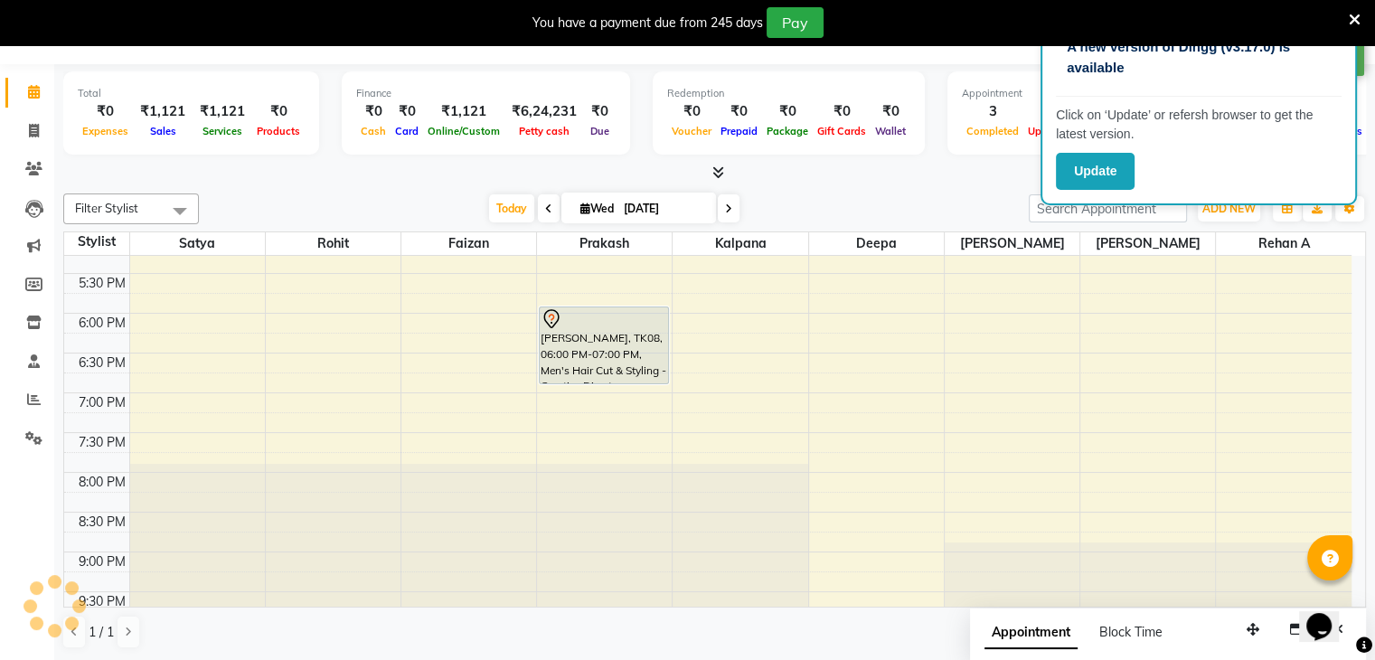
scroll to position [0, 0]
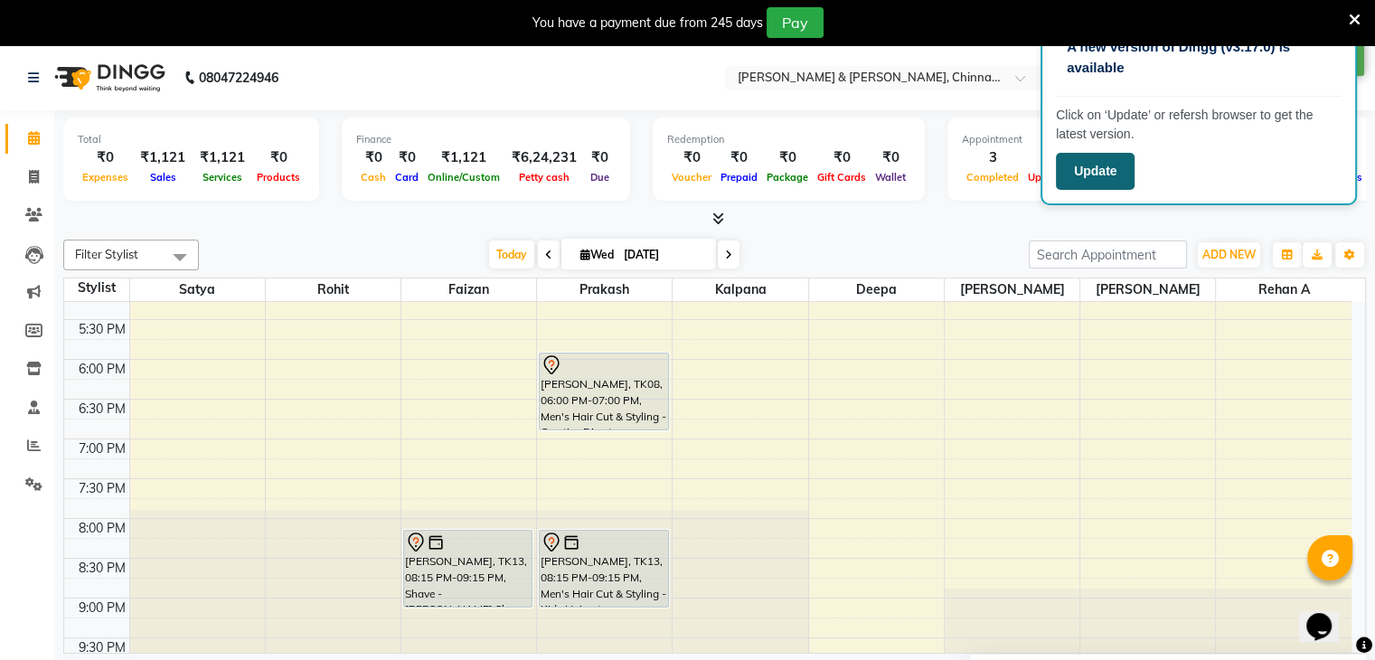
click at [1106, 169] on button "Update" at bounding box center [1095, 171] width 79 height 37
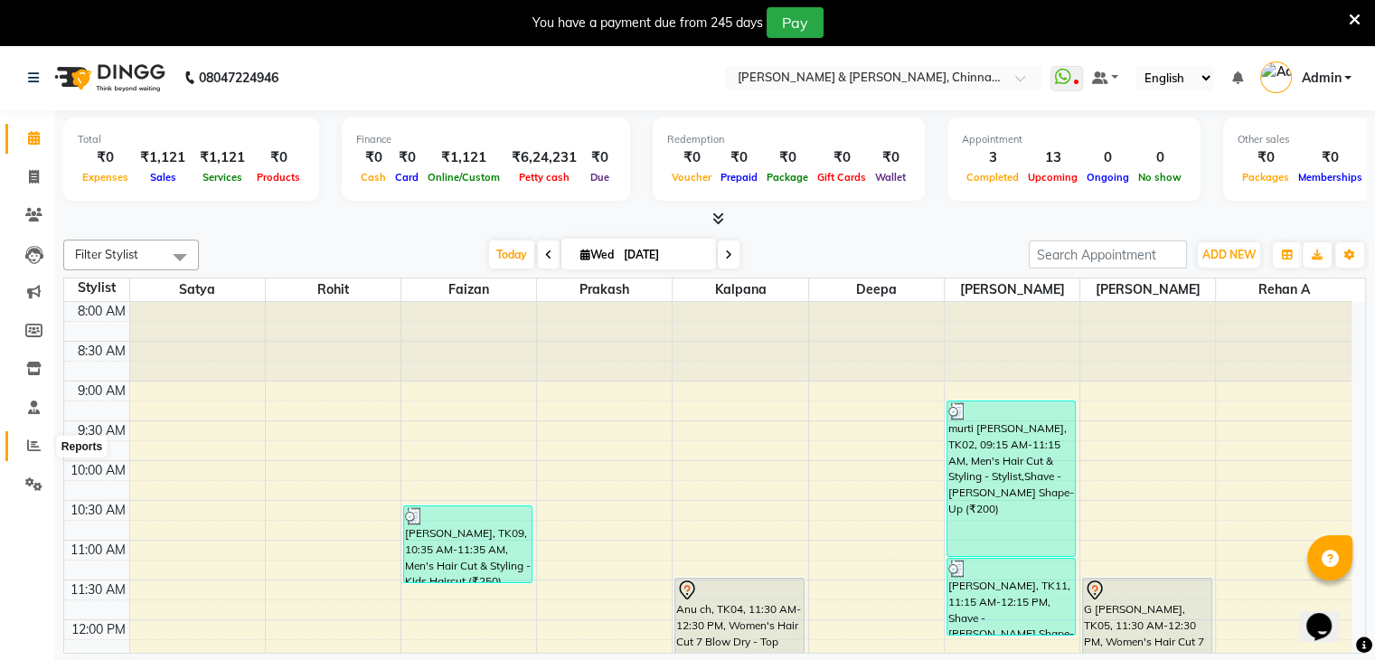
click at [25, 441] on span at bounding box center [34, 446] width 32 height 21
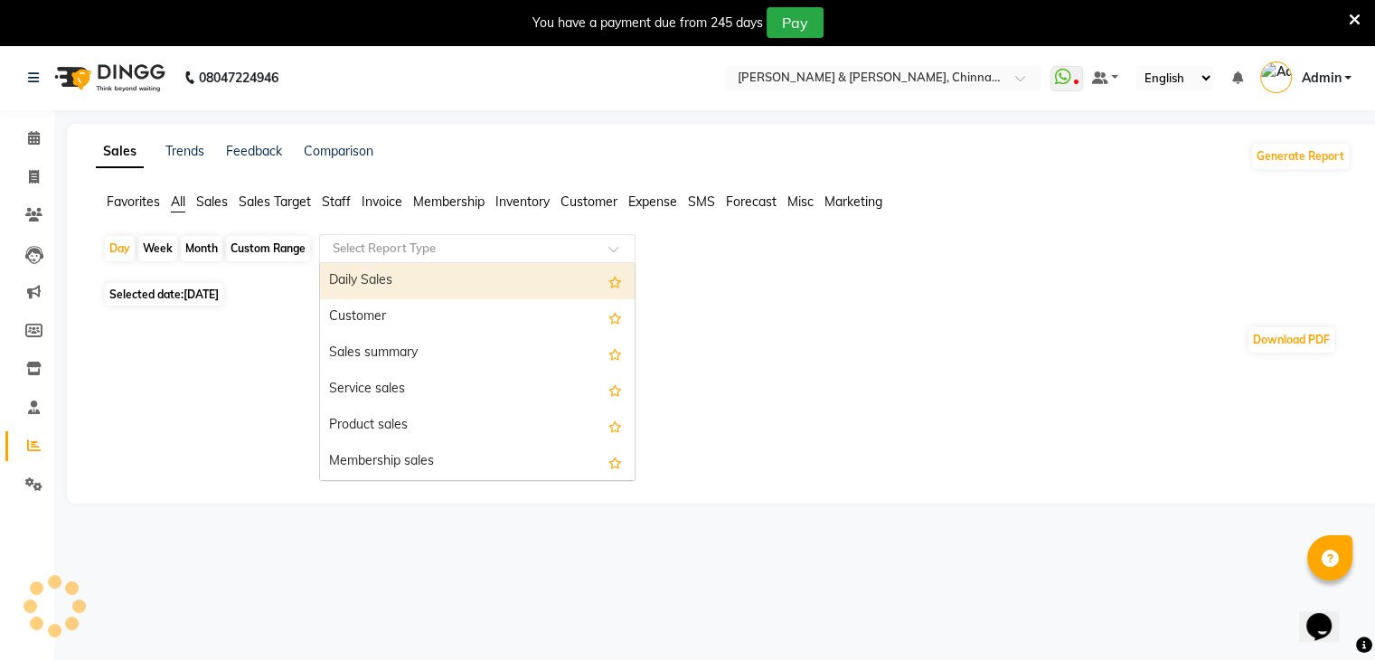
click at [374, 248] on input "text" at bounding box center [459, 249] width 260 height 18
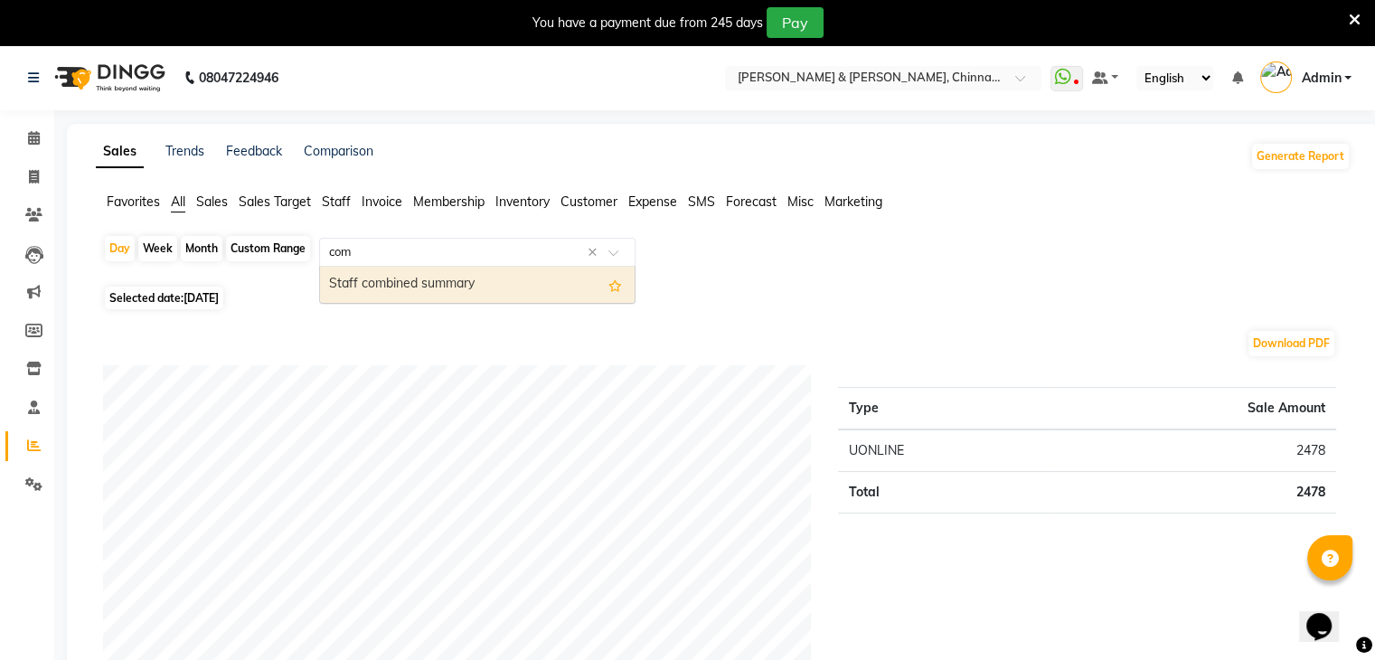
type input "comb"
click at [373, 287] on div "Staff combined summary" at bounding box center [477, 285] width 315 height 36
select select "full_report"
select select "csv"
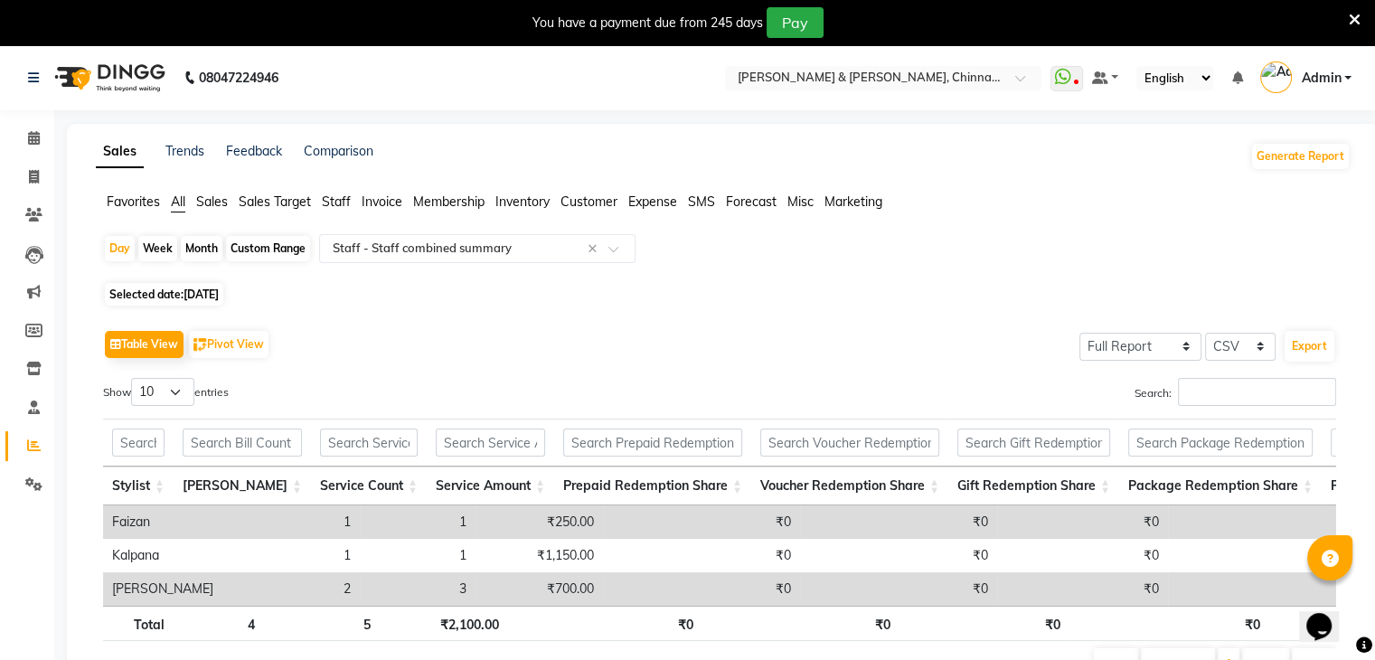
click at [206, 255] on div "Month" at bounding box center [202, 248] width 42 height 25
select select "9"
select select "2025"
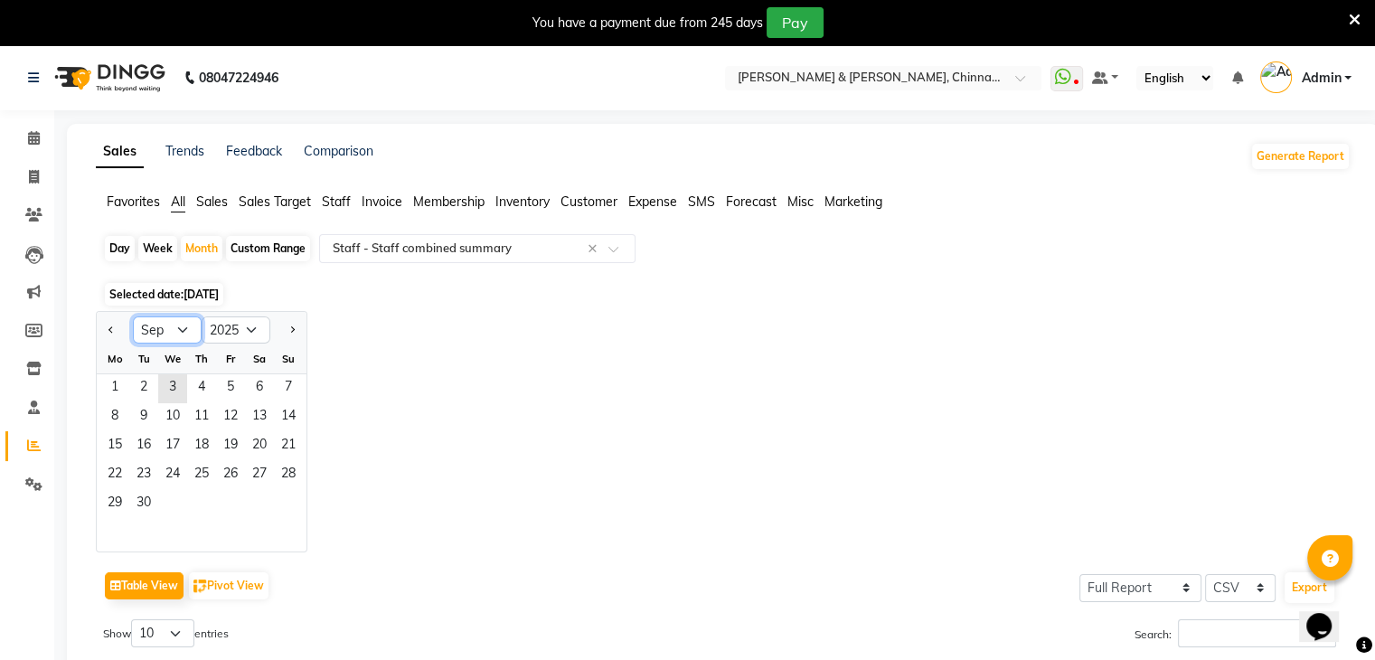
click at [197, 327] on select "Jan Feb Mar Apr May Jun [DATE] Aug Sep Oct Nov Dec" at bounding box center [167, 329] width 69 height 27
select select "8"
click at [133, 316] on select "Jan Feb Mar Apr May Jun [DATE] Aug Sep Oct Nov Dec" at bounding box center [167, 329] width 69 height 27
click at [224, 394] on span "1" at bounding box center [230, 388] width 29 height 29
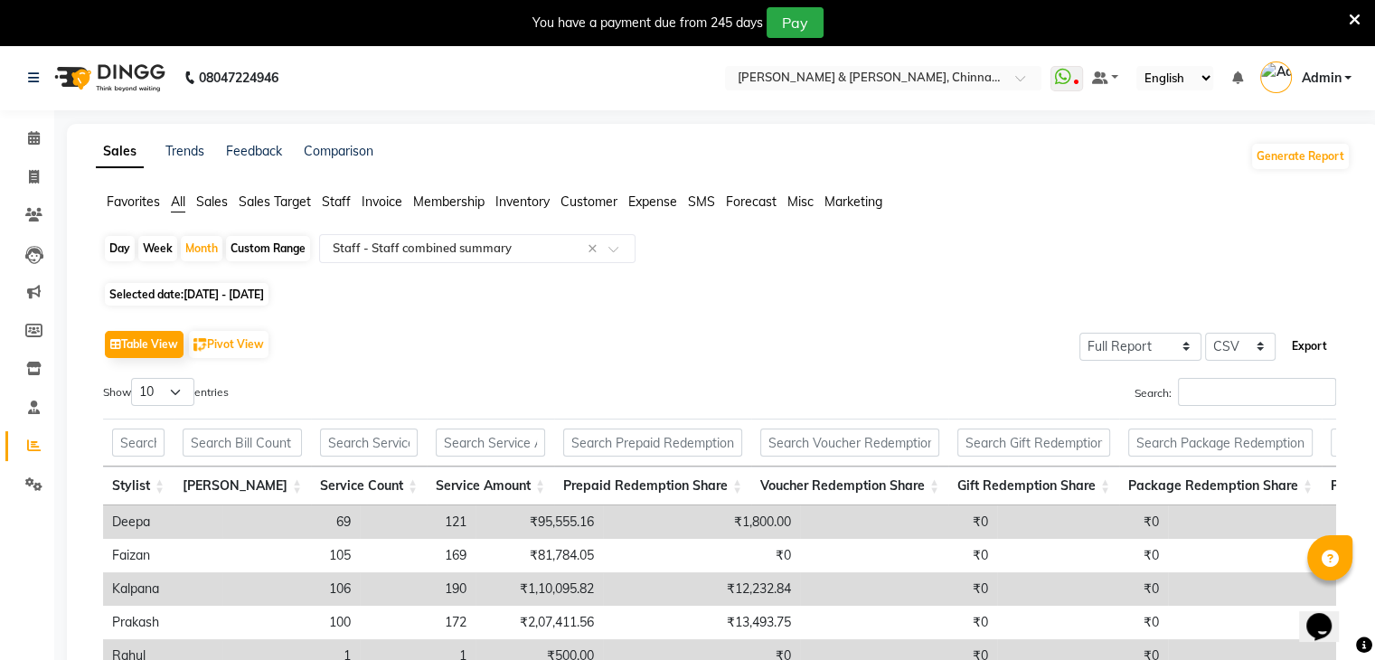
click at [1300, 346] on button "Export" at bounding box center [1310, 346] width 50 height 31
click at [766, 67] on div "Select Location × [PERSON_NAME] & Guy, Chinnamiram" at bounding box center [883, 78] width 316 height 24
click at [24, 179] on span at bounding box center [34, 177] width 32 height 21
select select "service"
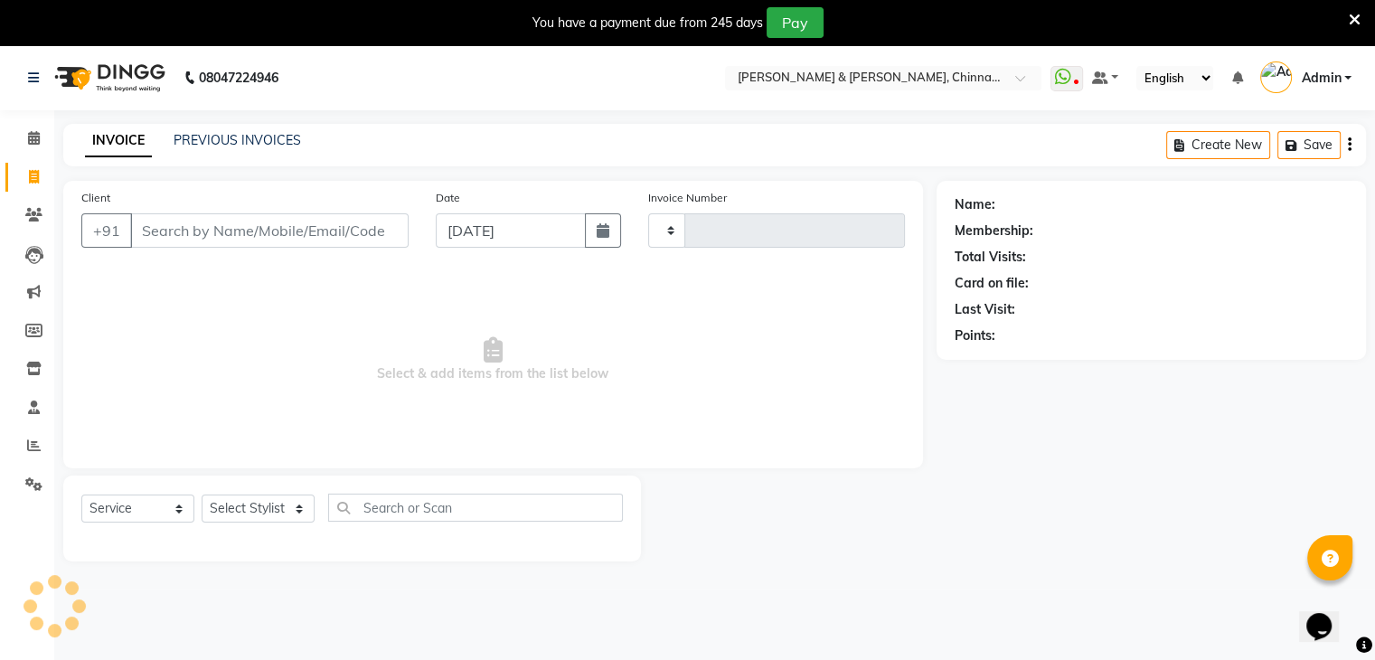
type input "2896"
select select "7388"
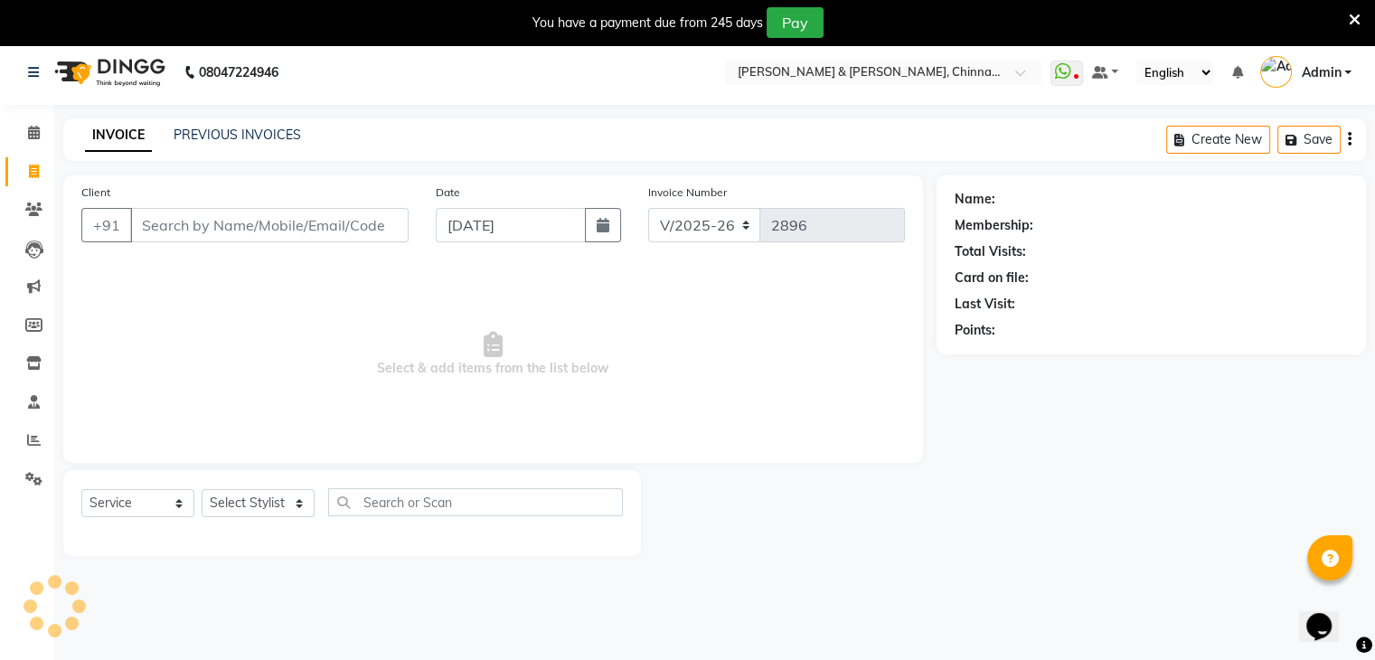
click at [310, 230] on input "Client" at bounding box center [269, 225] width 278 height 34
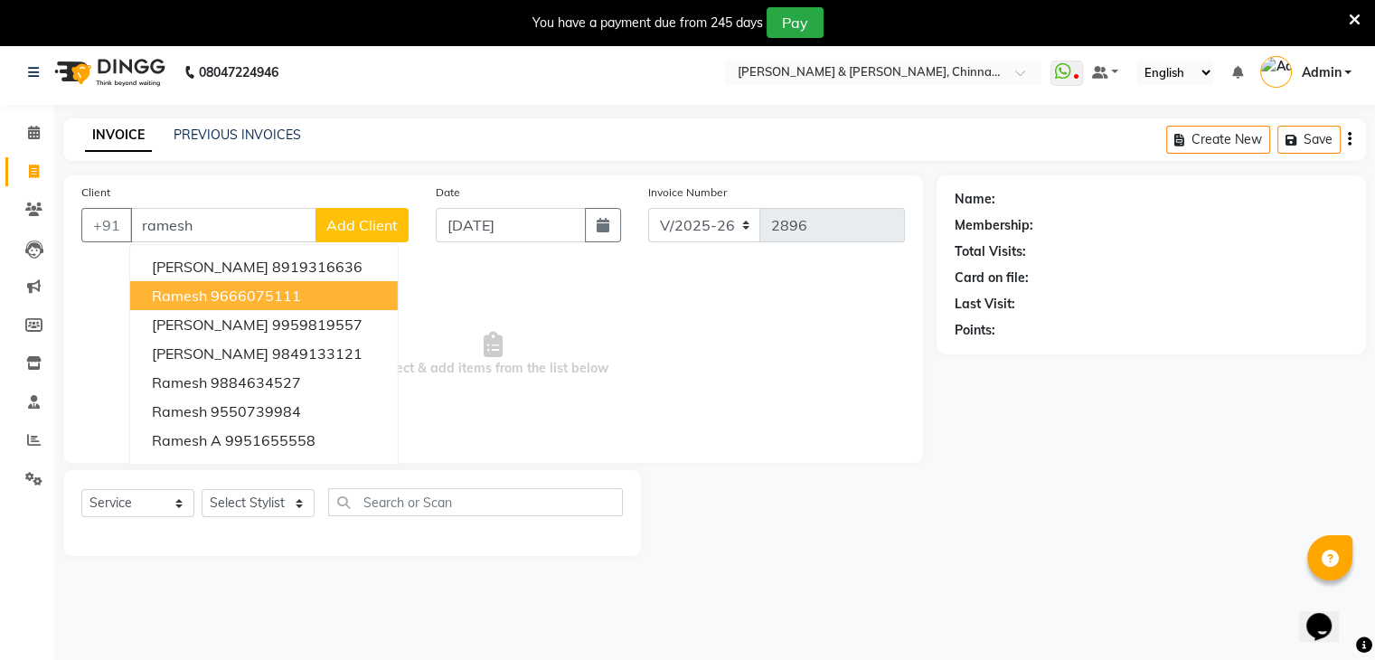
click at [310, 296] on button "Ramesh 9666075111" at bounding box center [264, 295] width 268 height 29
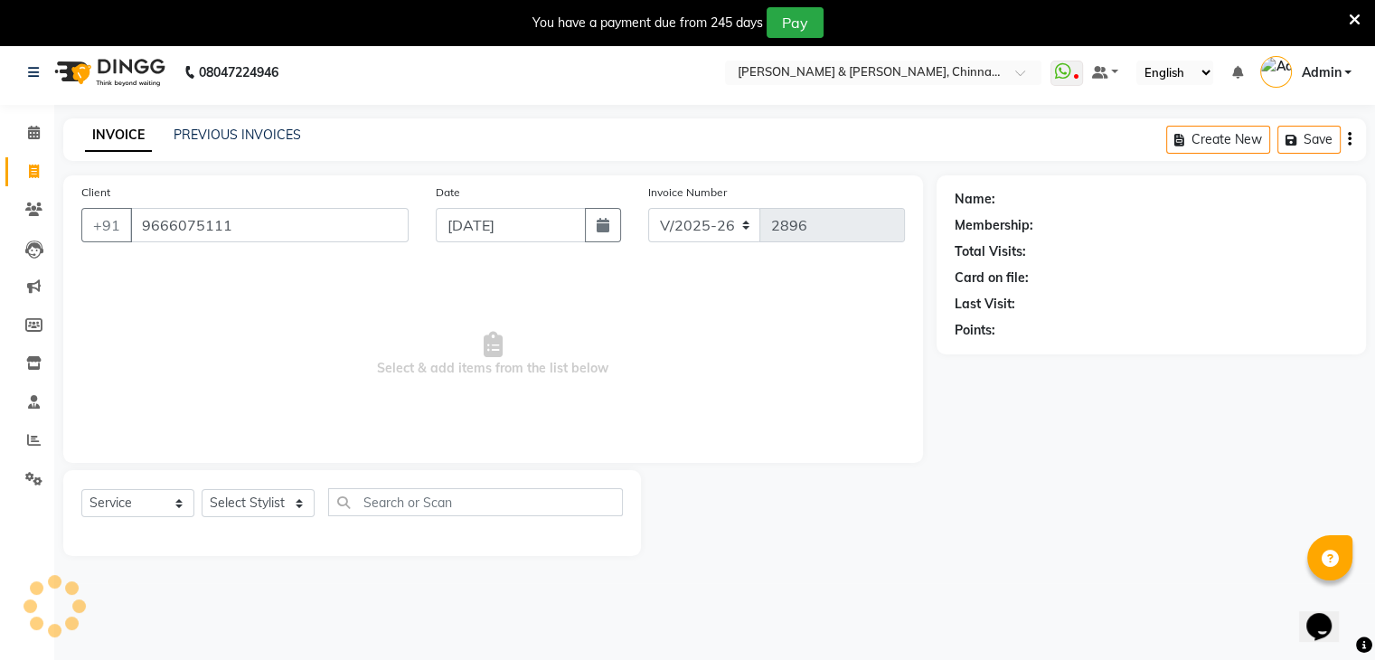
type input "9666075111"
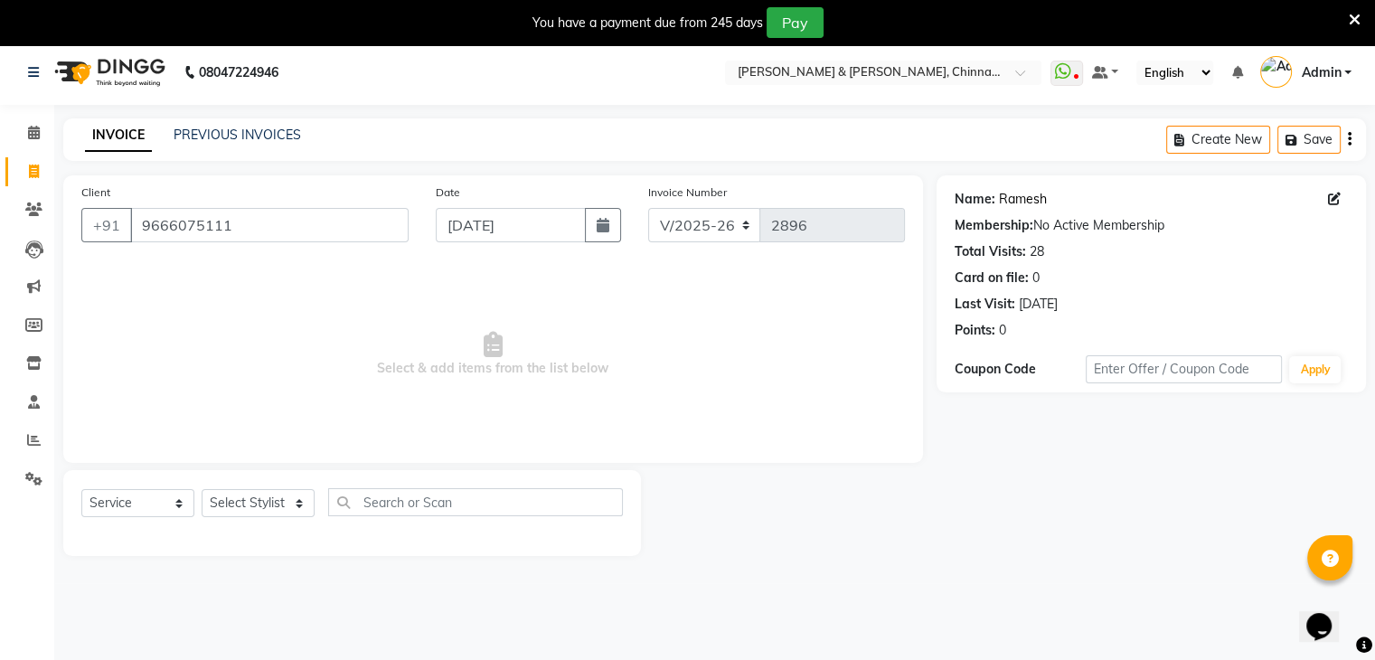
click at [1038, 203] on link "Ramesh" at bounding box center [1023, 199] width 48 height 19
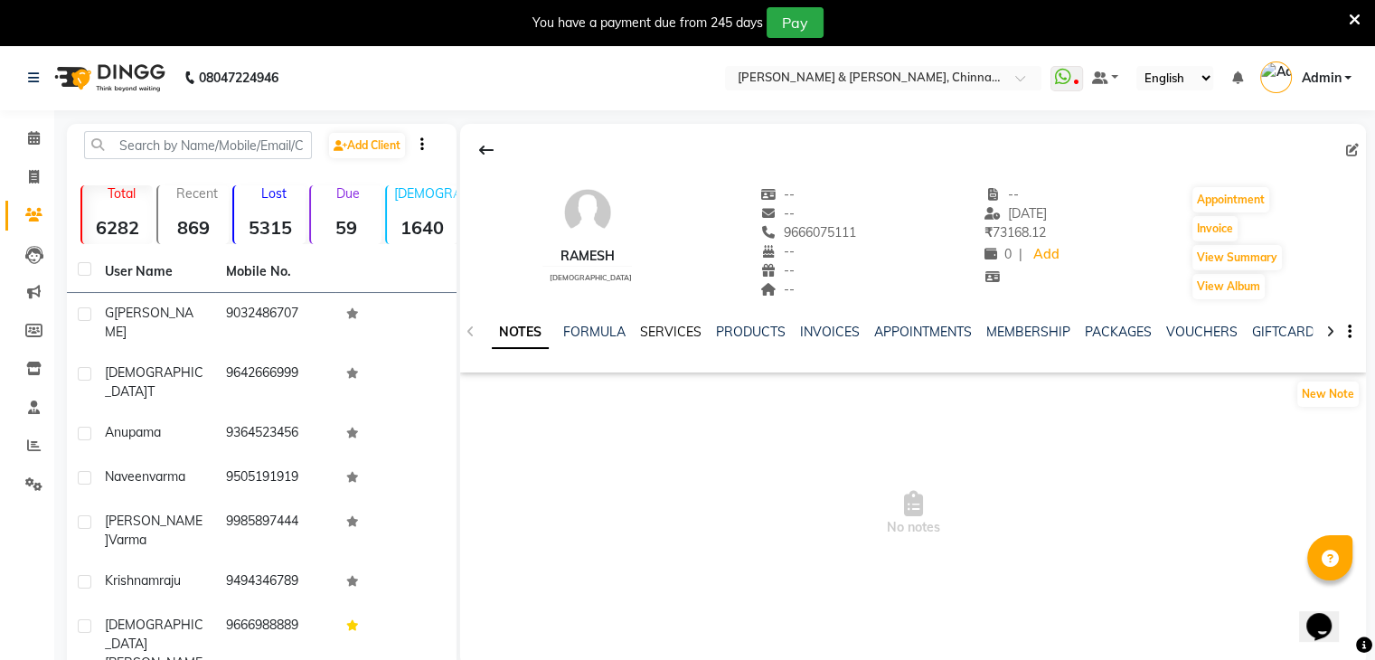
click at [645, 336] on link "SERVICES" at bounding box center [670, 332] width 61 height 16
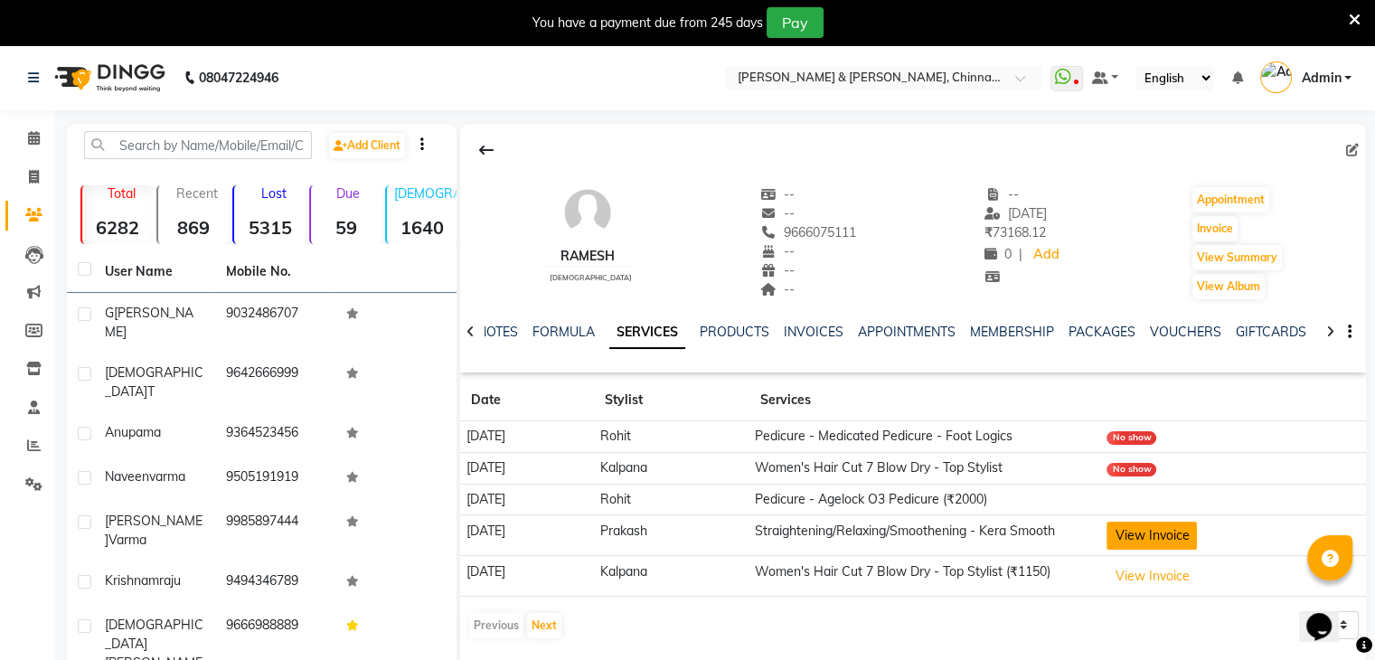
click at [1170, 531] on button "View Invoice" at bounding box center [1151, 536] width 90 height 28
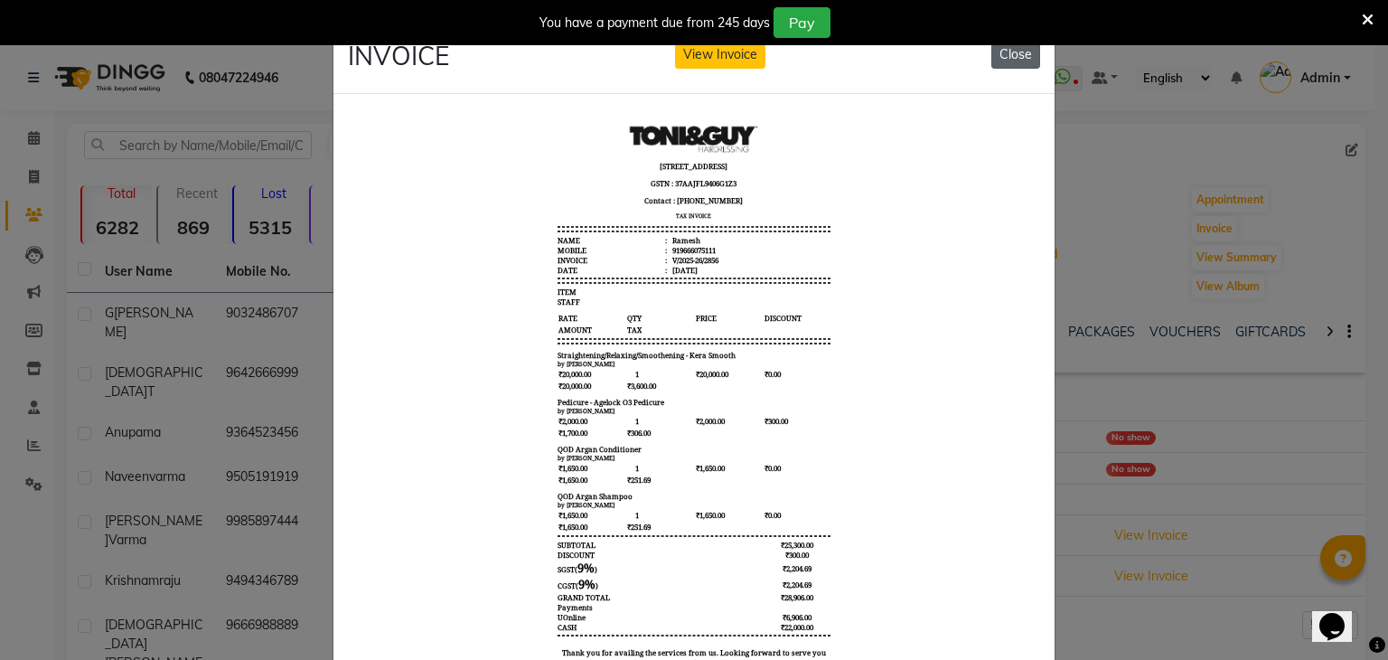
click at [1001, 61] on button "Close" at bounding box center [1016, 55] width 49 height 28
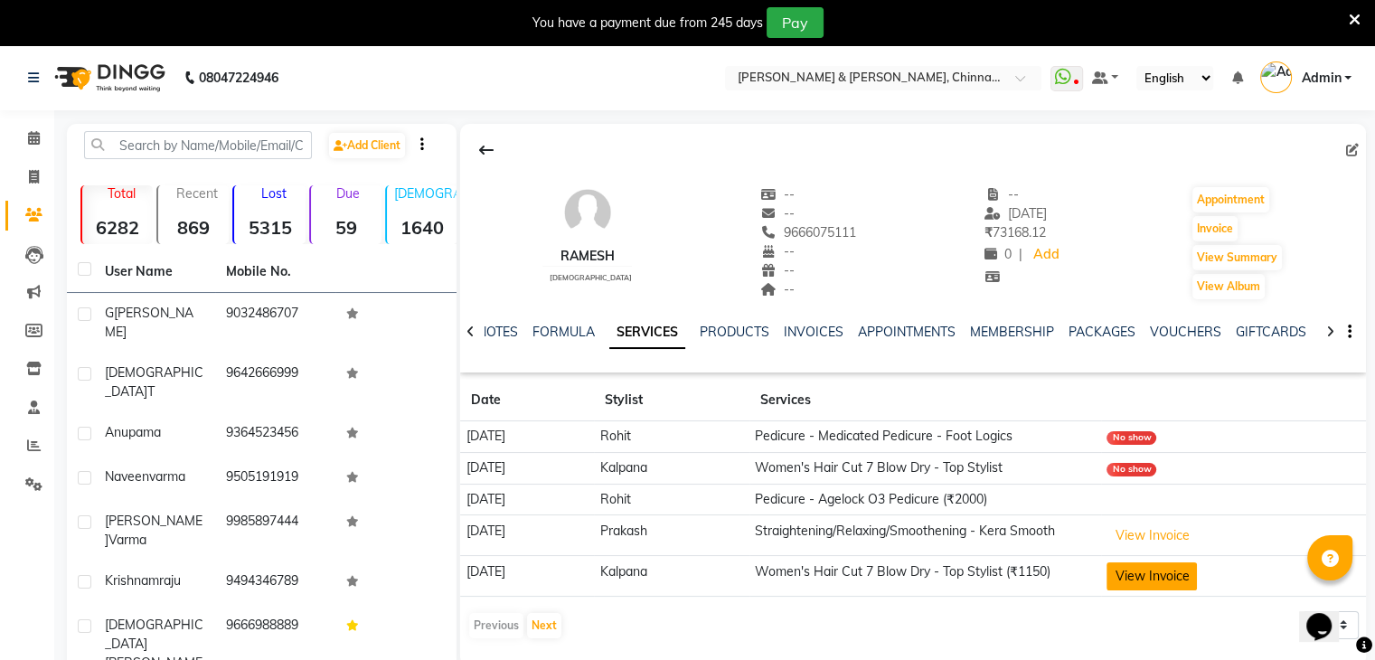
click at [1159, 579] on button "View Invoice" at bounding box center [1151, 576] width 90 height 28
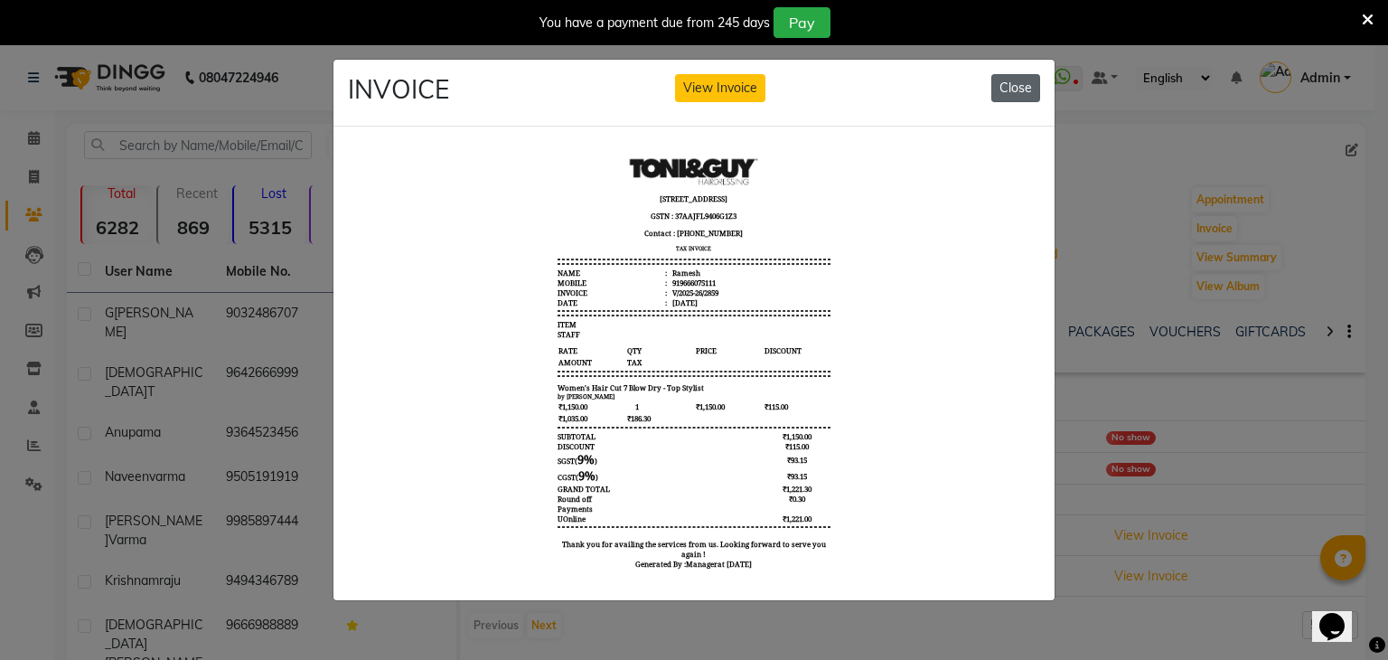
click at [1018, 94] on button "Close" at bounding box center [1016, 88] width 49 height 28
